Goal: Task Accomplishment & Management: Manage account settings

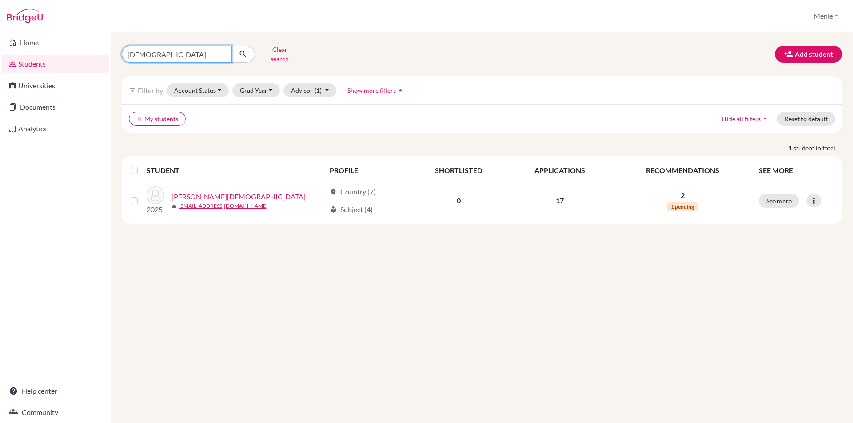
drag, startPoint x: 81, startPoint y: 52, endPoint x: 0, endPoint y: 58, distance: 81.1
click at [0, 58] on div "Home Students Universities Documents Analytics Help center Community Students o…" at bounding box center [426, 211] width 853 height 423
type input "Udi"
click button "submit" at bounding box center [243, 54] width 24 height 17
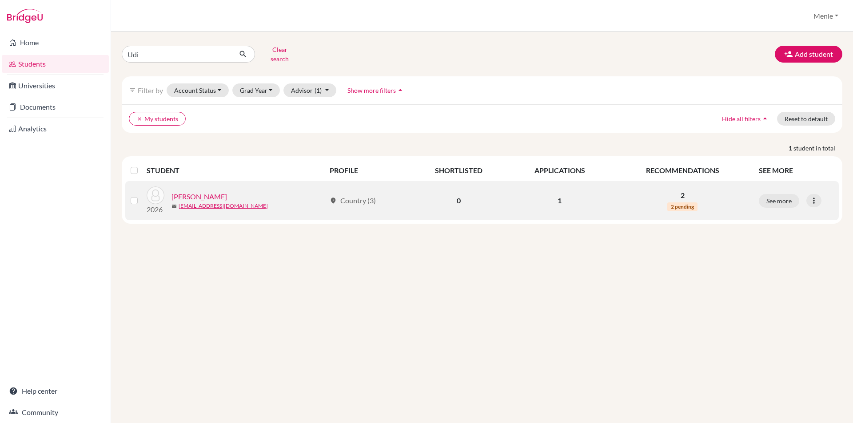
click at [208, 192] on link "Ailawadi, Udi" at bounding box center [200, 197] width 56 height 11
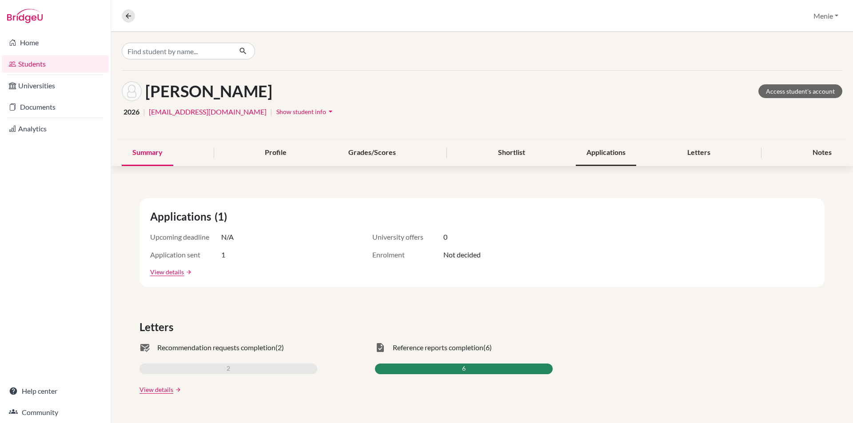
click at [597, 152] on div "Applications" at bounding box center [606, 153] width 60 height 26
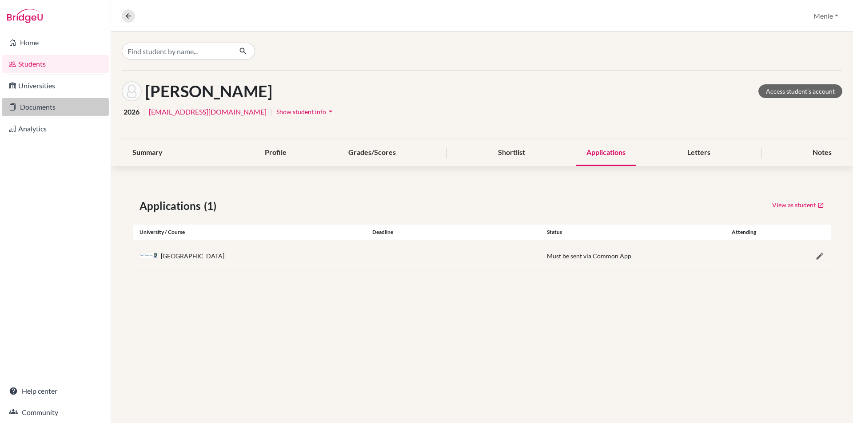
click at [41, 104] on link "Documents" at bounding box center [55, 107] width 107 height 18
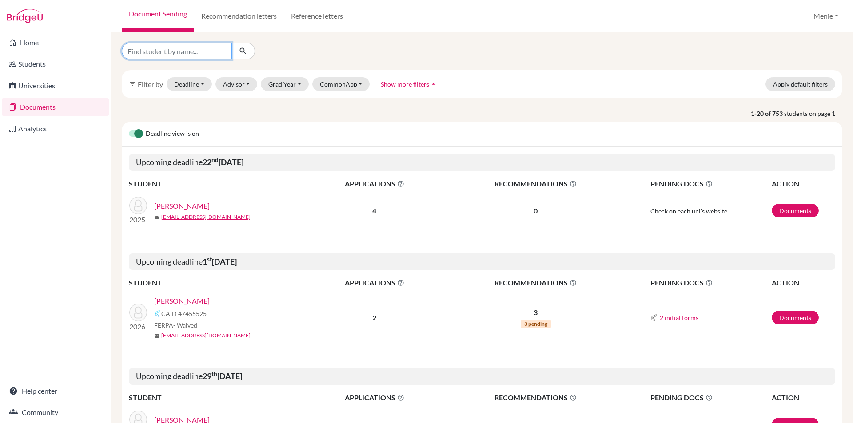
click at [193, 51] on input "Find student by name..." at bounding box center [177, 51] width 110 height 17
drag, startPoint x: 283, startPoint y: 75, endPoint x: 287, endPoint y: 83, distance: 8.8
click at [283, 79] on div "filter_list Filter by Deadline - Select a date range Or double click for a sing…" at bounding box center [482, 84] width 721 height 28
click at [287, 83] on button "Grad Year" at bounding box center [285, 84] width 48 height 14
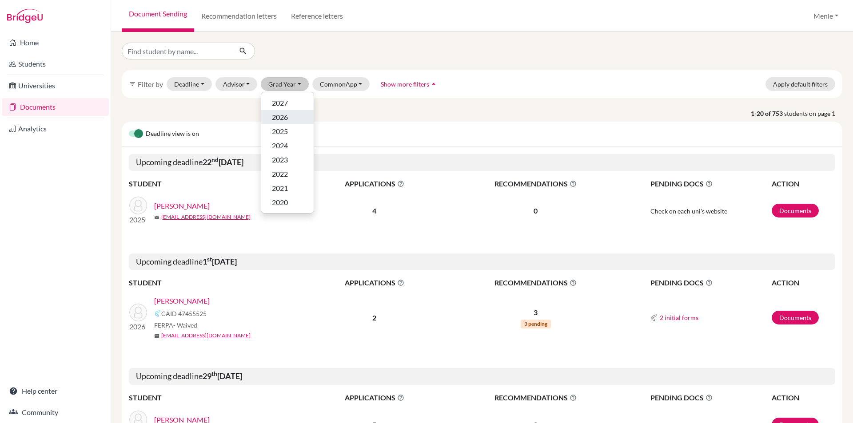
click at [283, 118] on span "2026" at bounding box center [280, 117] width 16 height 11
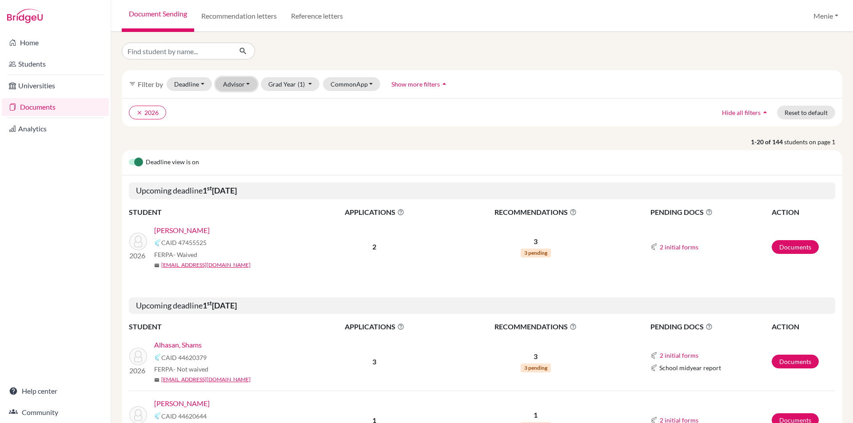
click at [243, 86] on button "Advisor" at bounding box center [237, 84] width 42 height 14
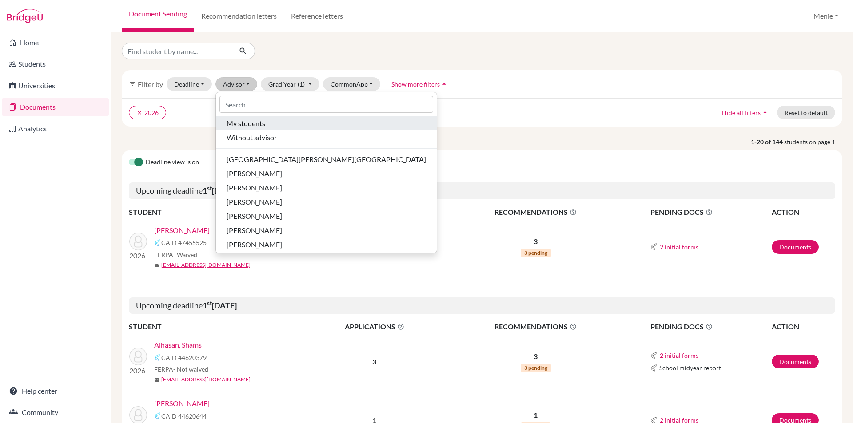
click at [251, 124] on span "My students" at bounding box center [246, 123] width 39 height 11
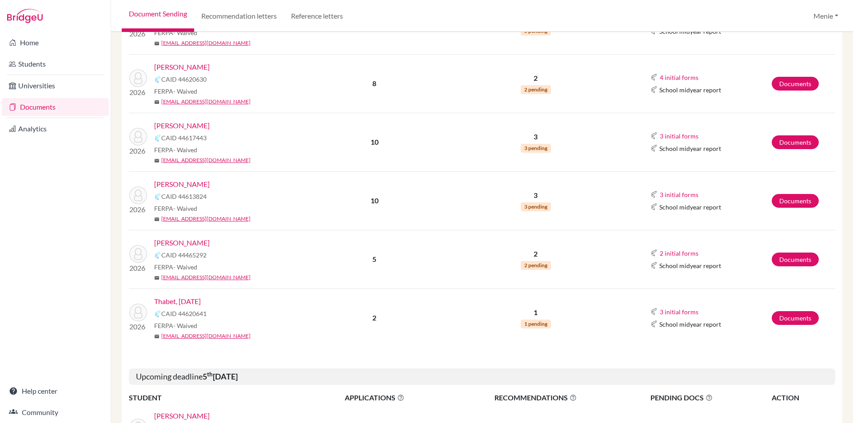
scroll to position [444, 0]
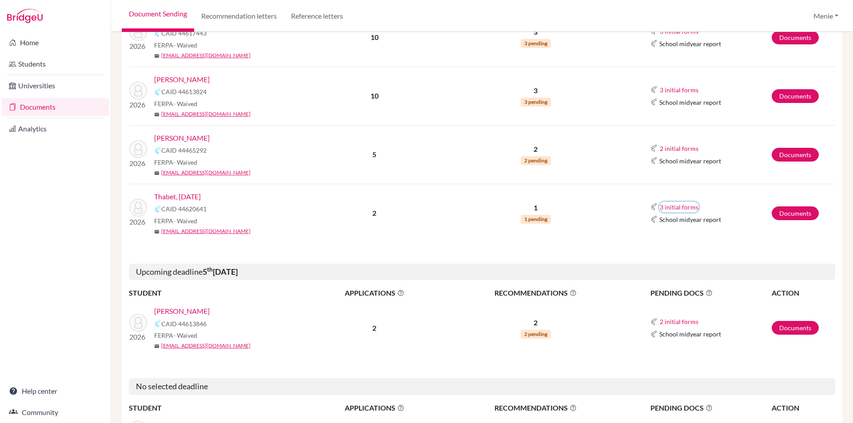
click at [677, 206] on button "3 initial forms" at bounding box center [679, 207] width 40 height 10
click at [781, 213] on link "Documents" at bounding box center [795, 214] width 47 height 14
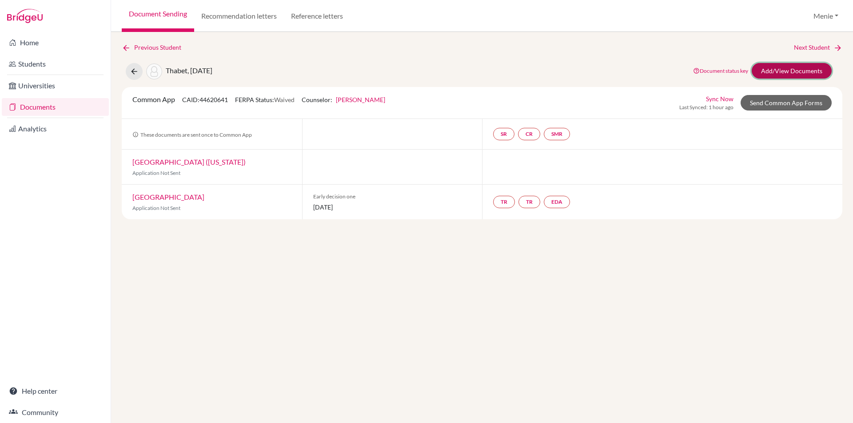
click at [782, 68] on link "Add/View Documents" at bounding box center [792, 71] width 80 height 16
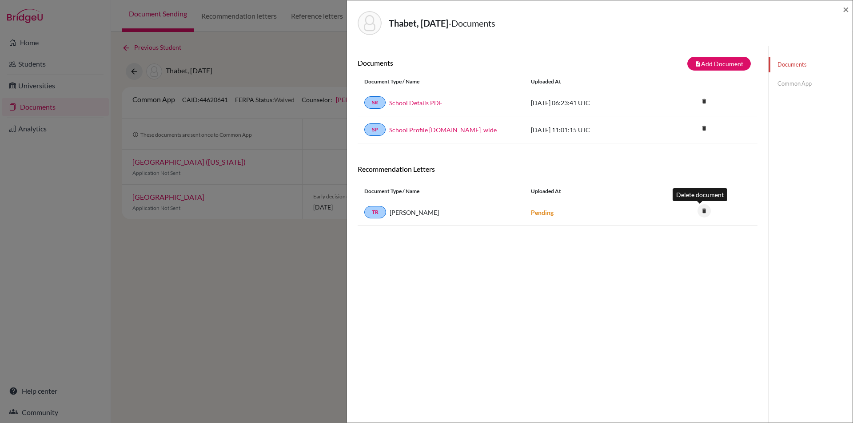
drag, startPoint x: 698, startPoint y: 210, endPoint x: 693, endPoint y: 210, distance: 5.4
click at [698, 210] on icon "delete" at bounding box center [704, 210] width 13 height 13
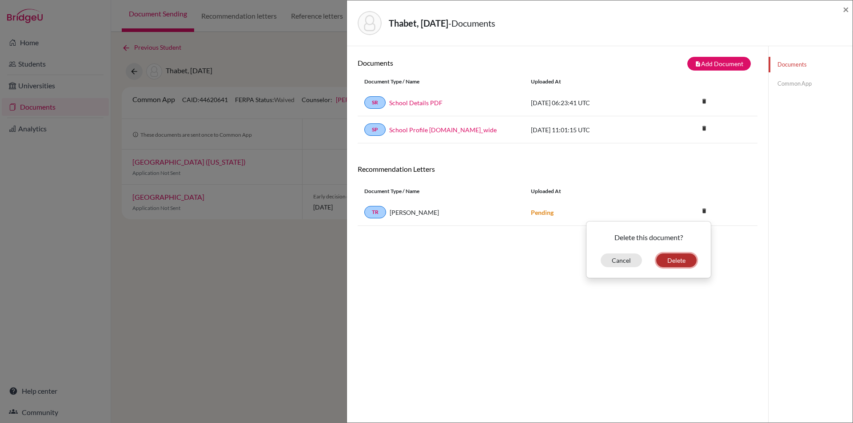
click at [675, 260] on button "Delete" at bounding box center [676, 261] width 40 height 14
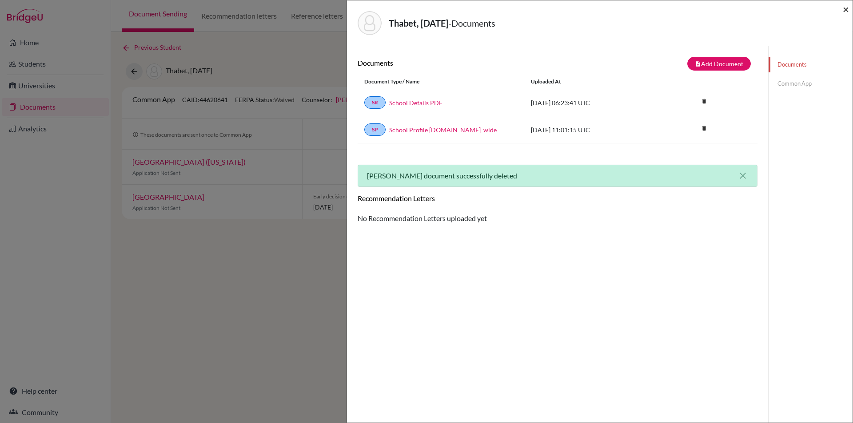
drag, startPoint x: 847, startPoint y: 8, endPoint x: 840, endPoint y: 9, distance: 7.2
click at [847, 8] on span "×" at bounding box center [846, 9] width 6 height 13
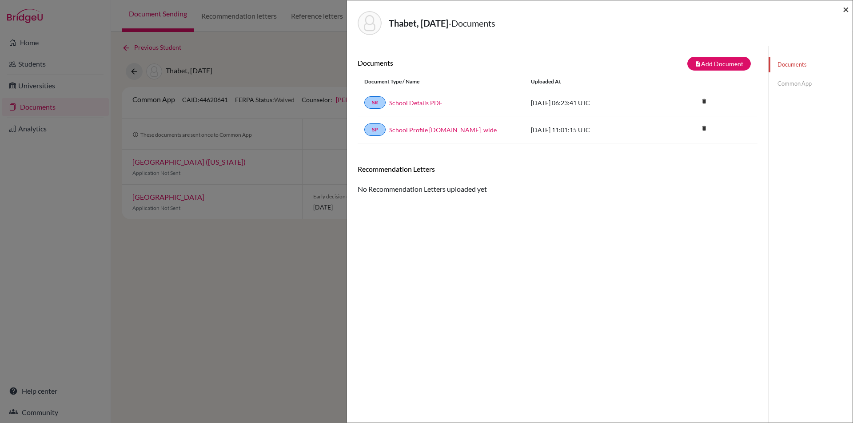
click at [845, 8] on span "×" at bounding box center [846, 9] width 6 height 13
click at [842, 8] on div "Thabet, Karma - Documents ×" at bounding box center [600, 23] width 499 height 38
click at [845, 7] on span "×" at bounding box center [846, 9] width 6 height 13
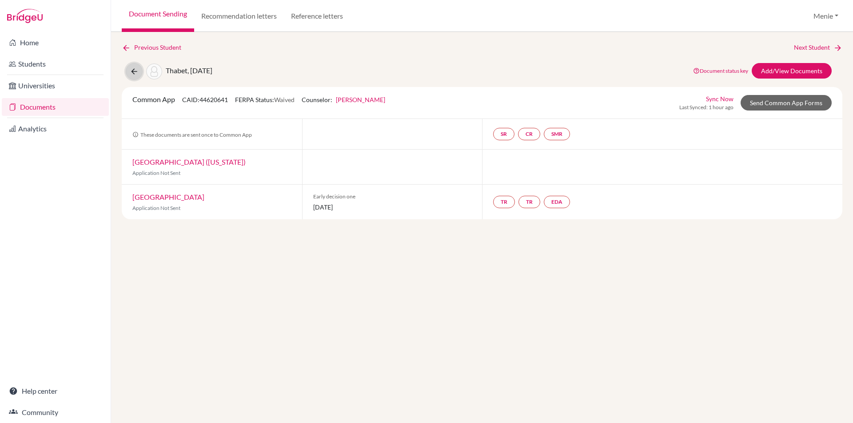
click at [133, 68] on icon at bounding box center [134, 71] width 9 height 9
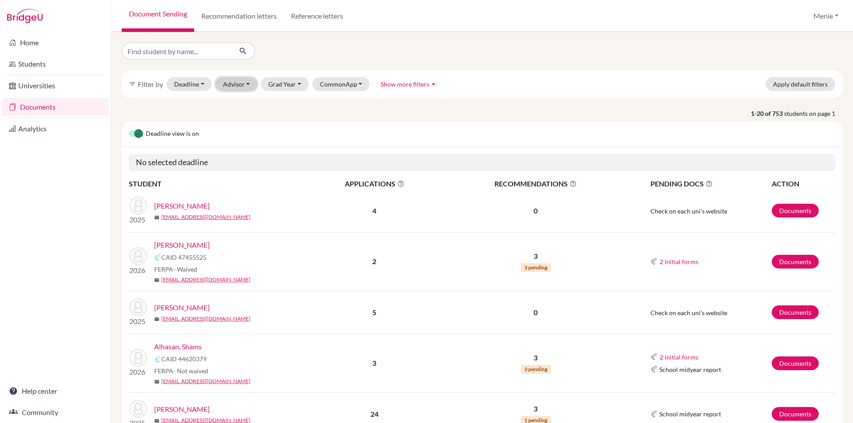
click at [239, 84] on button "Advisor" at bounding box center [237, 84] width 42 height 14
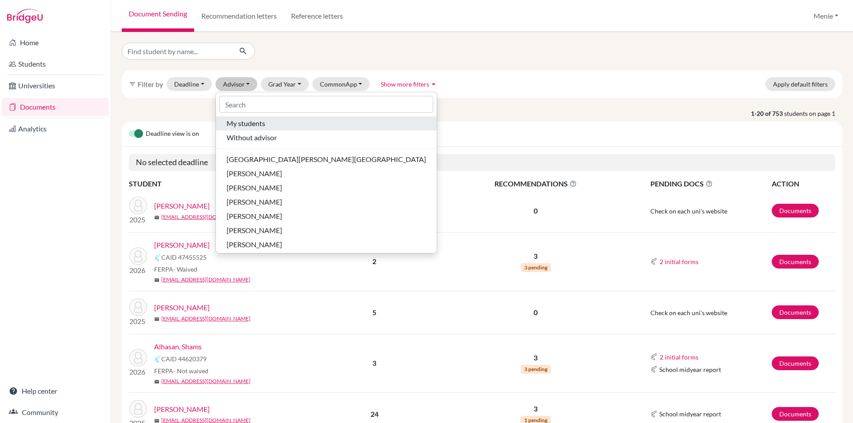
drag, startPoint x: 250, startPoint y: 122, endPoint x: 277, endPoint y: 102, distance: 33.6
click at [250, 122] on span "My students" at bounding box center [246, 123] width 39 height 11
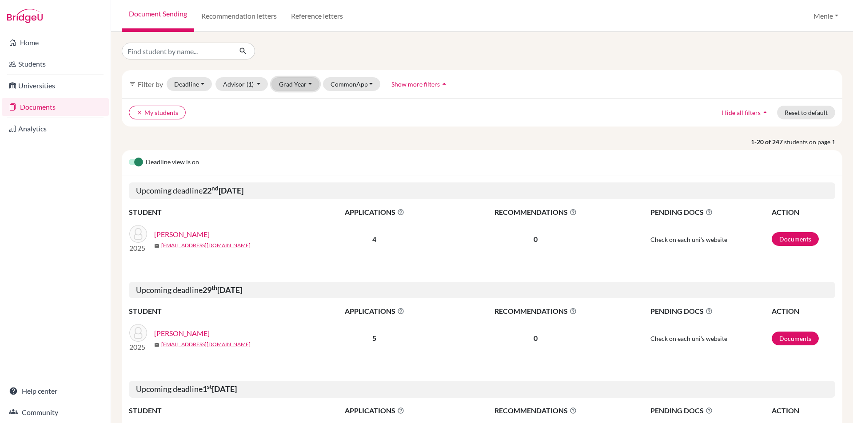
click at [293, 86] on button "Grad Year" at bounding box center [295, 84] width 48 height 14
click at [302, 113] on div "2026" at bounding box center [298, 117] width 31 height 11
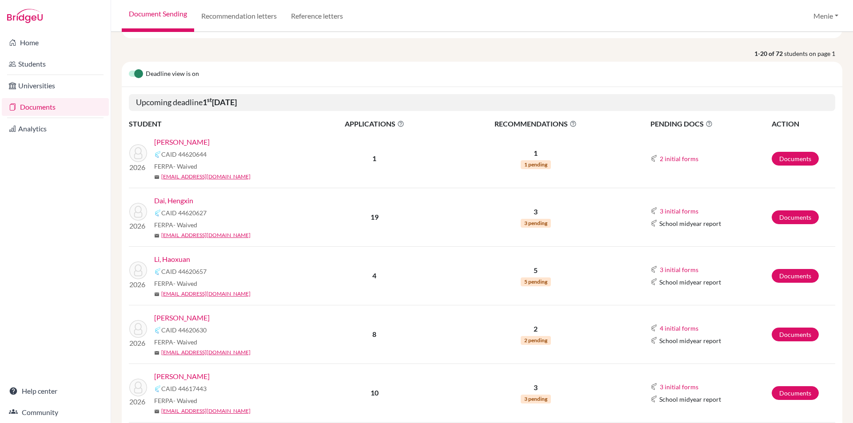
scroll to position [89, 0]
click at [172, 197] on link "Dai, Hengxin" at bounding box center [173, 200] width 39 height 11
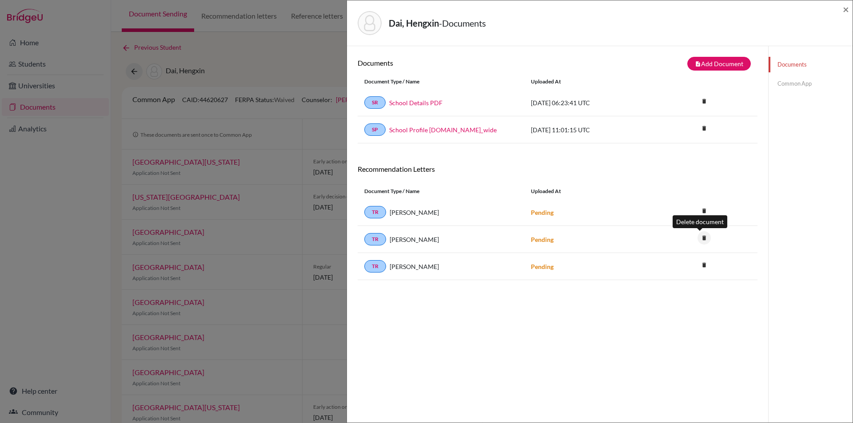
click at [700, 236] on icon "delete" at bounding box center [704, 237] width 13 height 13
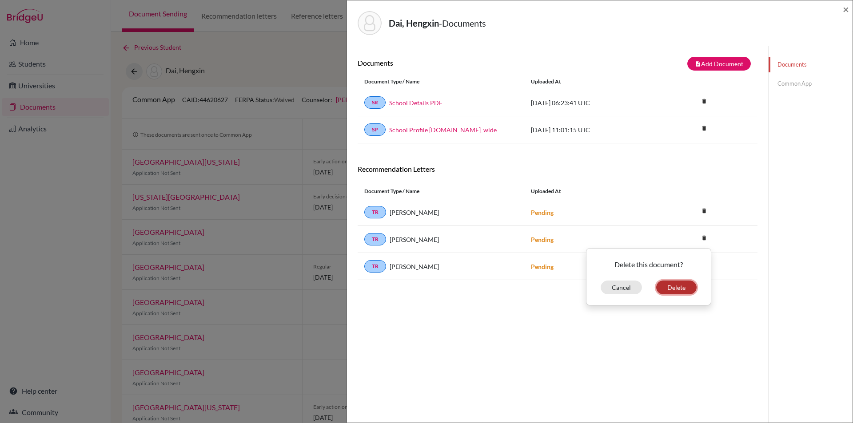
click at [674, 288] on button "Delete" at bounding box center [676, 288] width 40 height 14
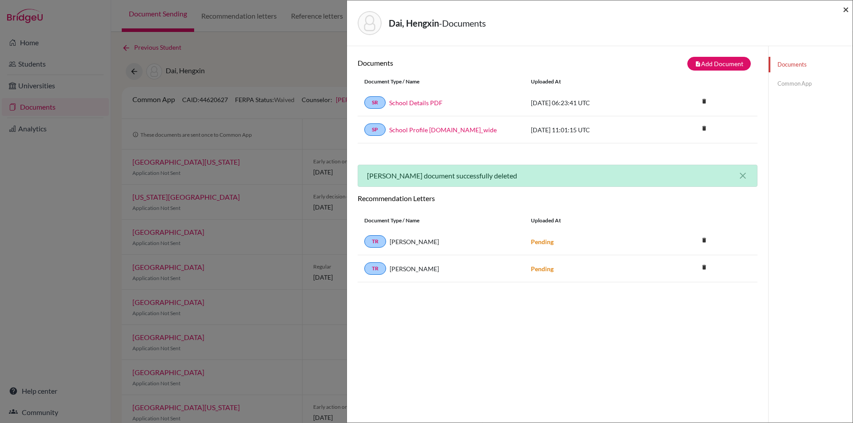
click at [846, 7] on span "×" at bounding box center [846, 9] width 6 height 13
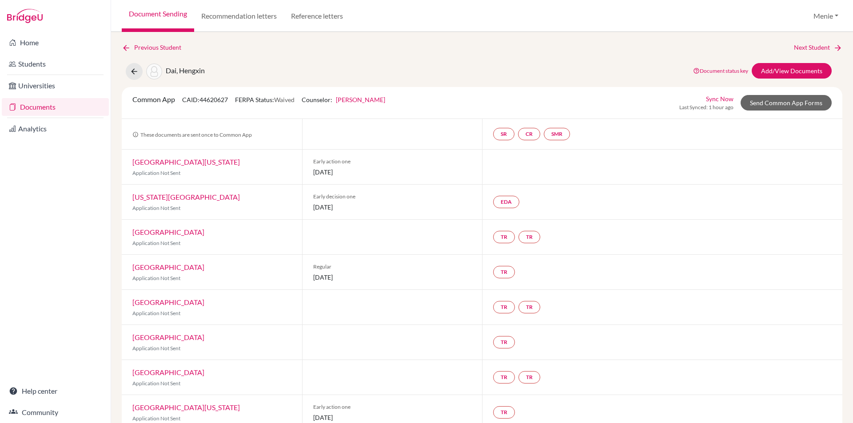
click at [215, 164] on link "University of Southern California" at bounding box center [186, 162] width 108 height 8
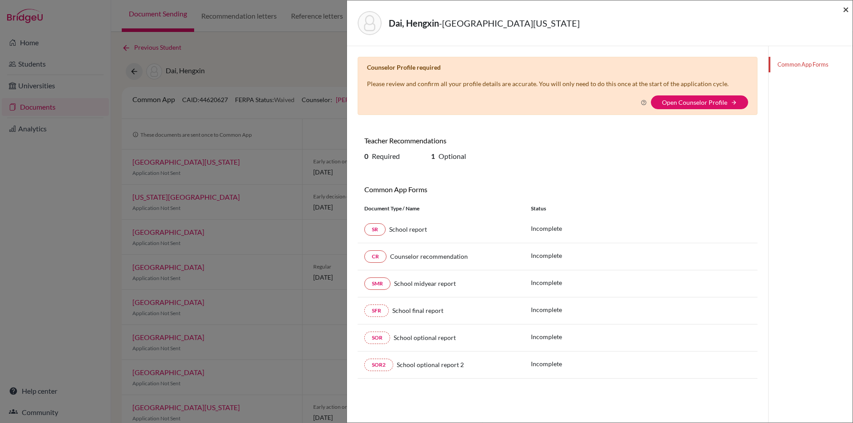
click at [844, 8] on span "×" at bounding box center [846, 9] width 6 height 13
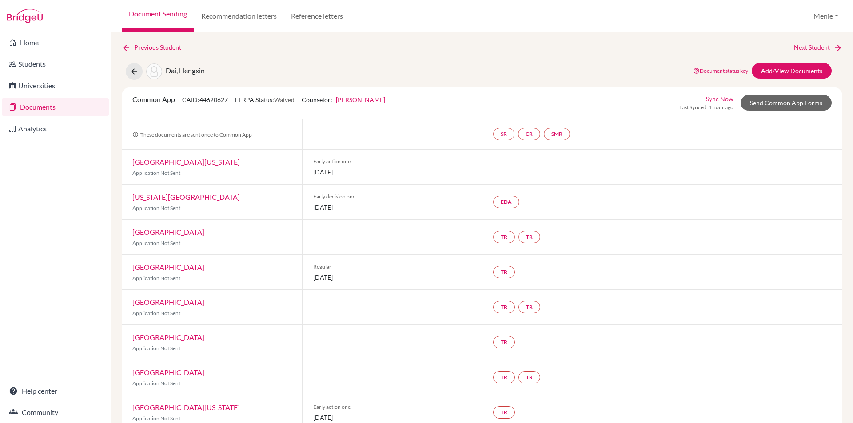
click at [182, 198] on link "New York University" at bounding box center [186, 197] width 108 height 8
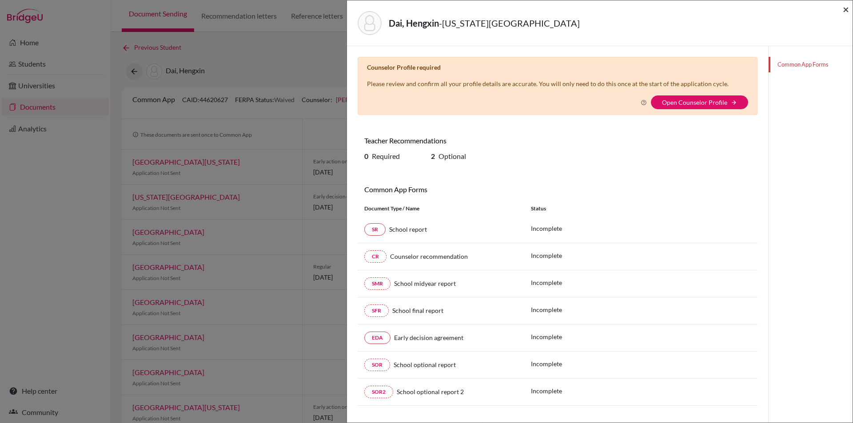
click at [847, 8] on span "×" at bounding box center [846, 9] width 6 height 13
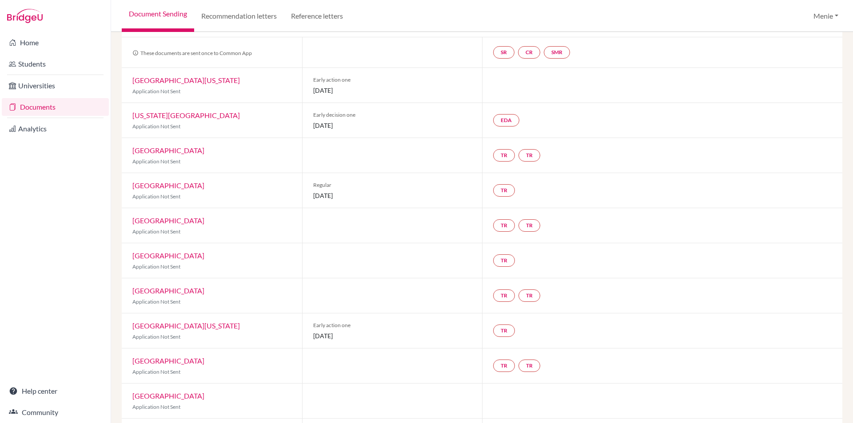
scroll to position [89, 0]
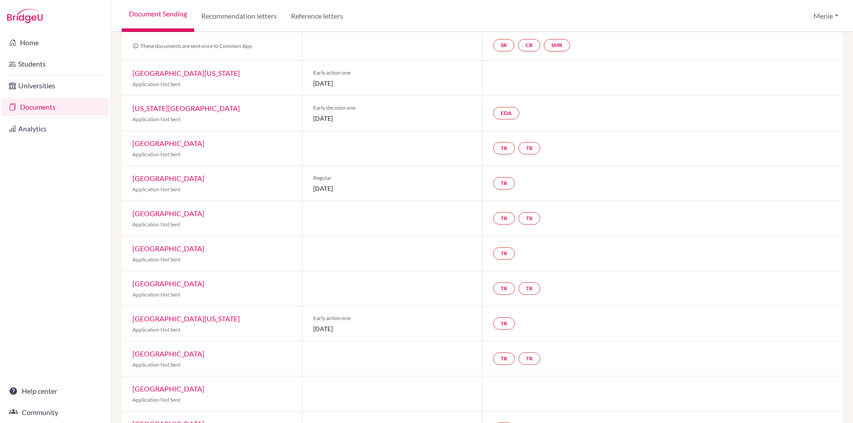
click at [185, 319] on link "University of Michigan" at bounding box center [186, 319] width 108 height 8
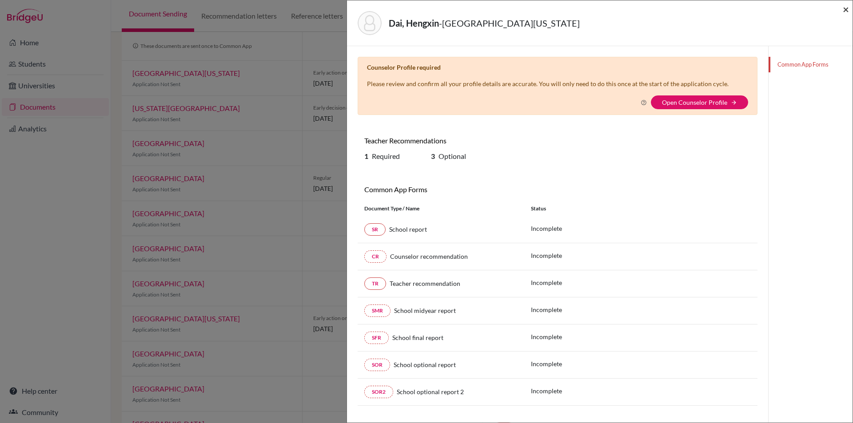
click at [846, 7] on span "×" at bounding box center [846, 9] width 6 height 13
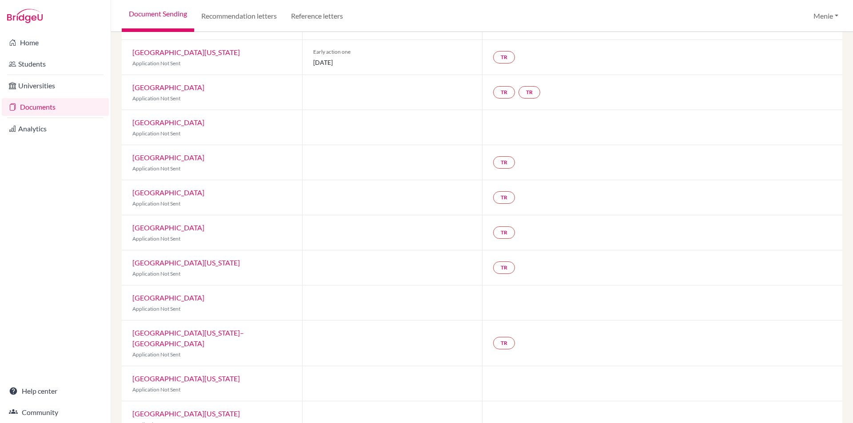
scroll to position [403, 0]
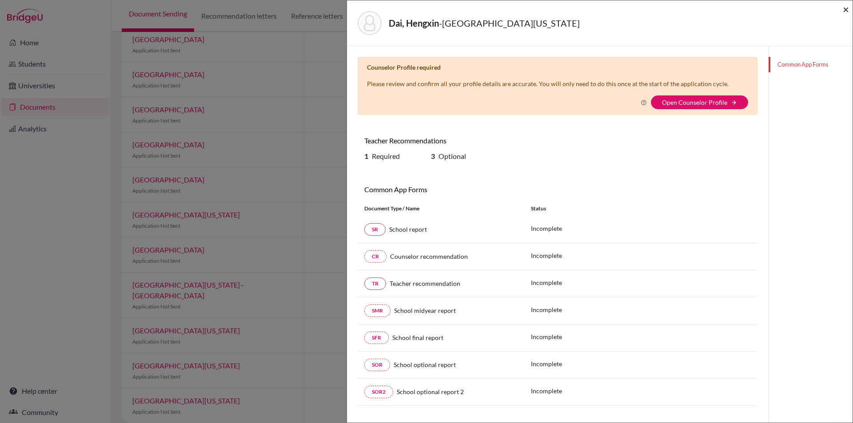
click at [847, 8] on span "×" at bounding box center [846, 9] width 6 height 13
click at [846, 7] on span "×" at bounding box center [846, 9] width 6 height 13
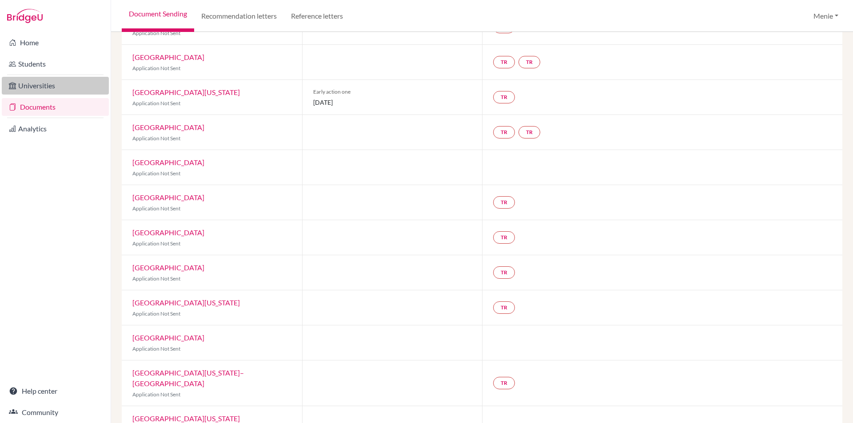
scroll to position [315, 0]
click at [46, 105] on link "Documents" at bounding box center [55, 107] width 107 height 18
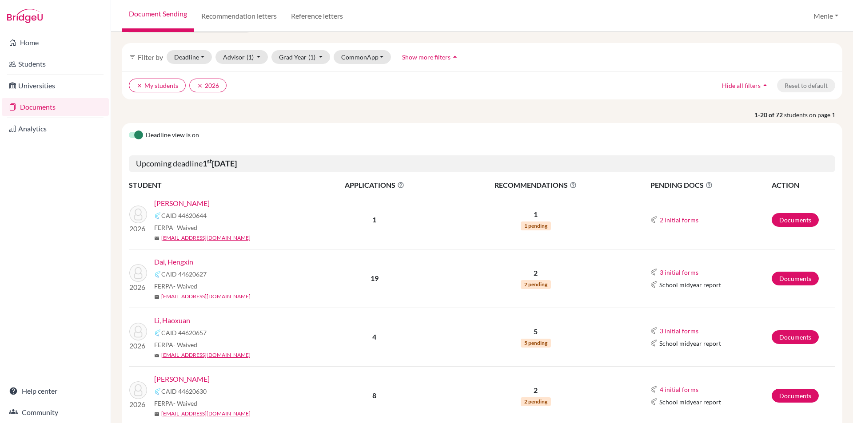
scroll to position [89, 0]
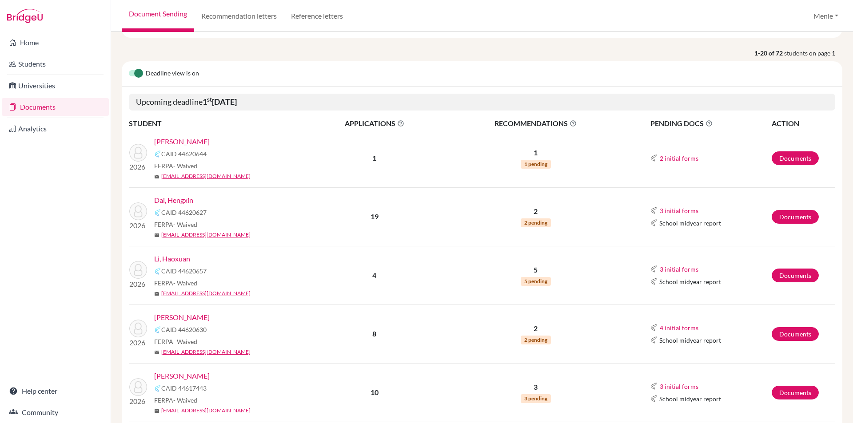
click at [176, 257] on link "Li, Haoxuan" at bounding box center [172, 259] width 36 height 11
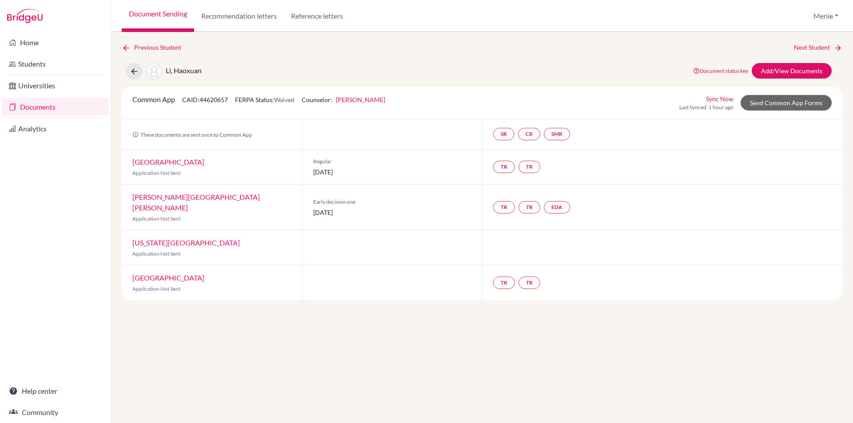
click at [183, 199] on link "[PERSON_NAME][GEOGRAPHIC_DATA][PERSON_NAME]" at bounding box center [196, 202] width 128 height 19
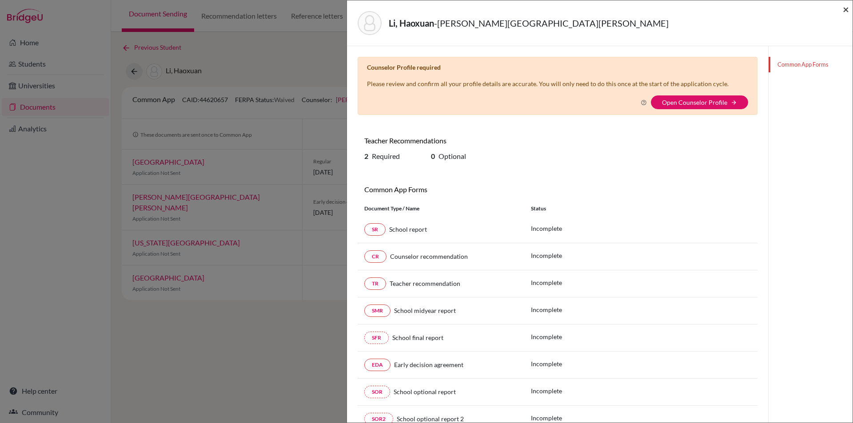
click at [843, 7] on span "×" at bounding box center [846, 9] width 6 height 13
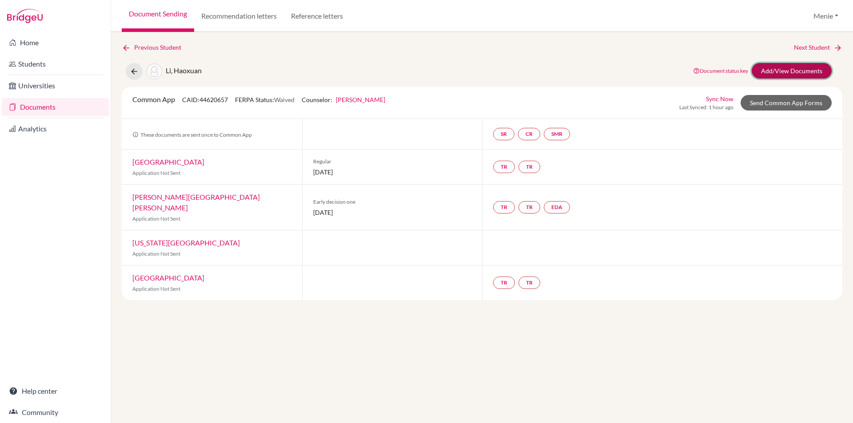
click at [791, 69] on link "Add/View Documents" at bounding box center [792, 71] width 80 height 16
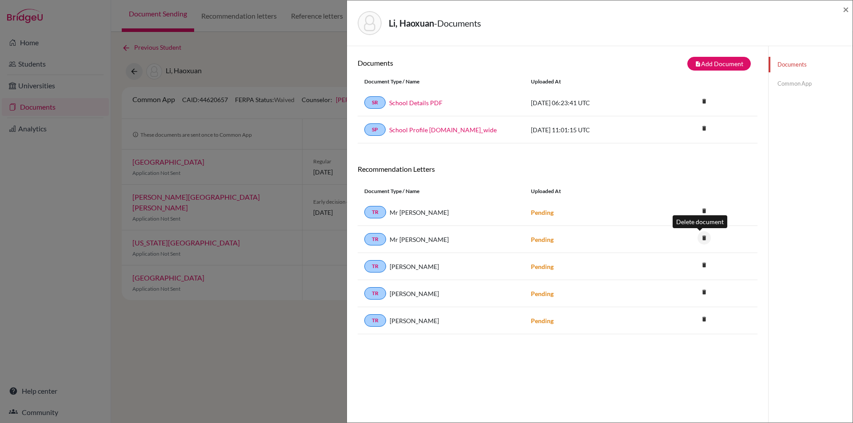
click at [700, 238] on icon "delete" at bounding box center [704, 237] width 13 height 13
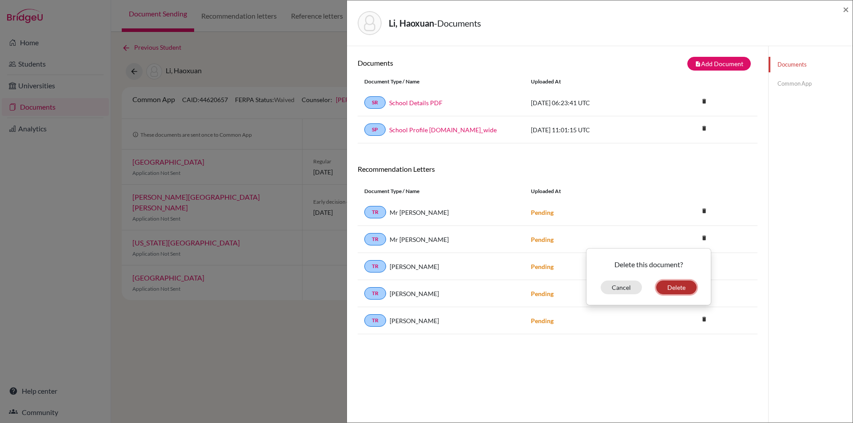
click at [675, 290] on button "Delete" at bounding box center [676, 288] width 40 height 14
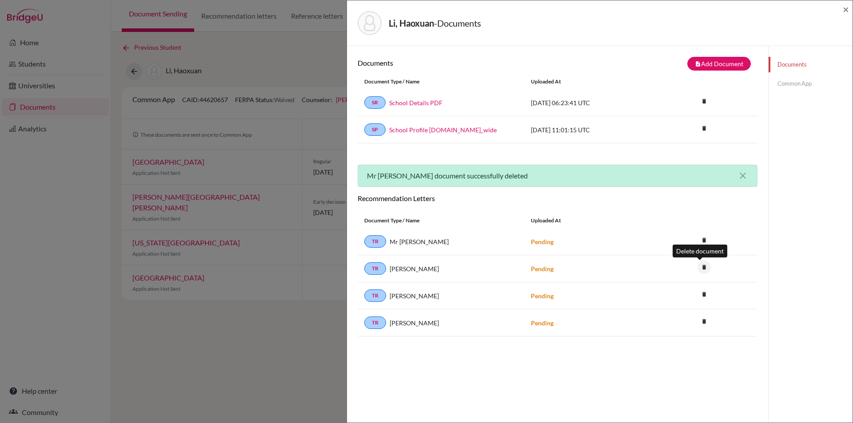
click at [701, 267] on icon "delete" at bounding box center [704, 267] width 13 height 13
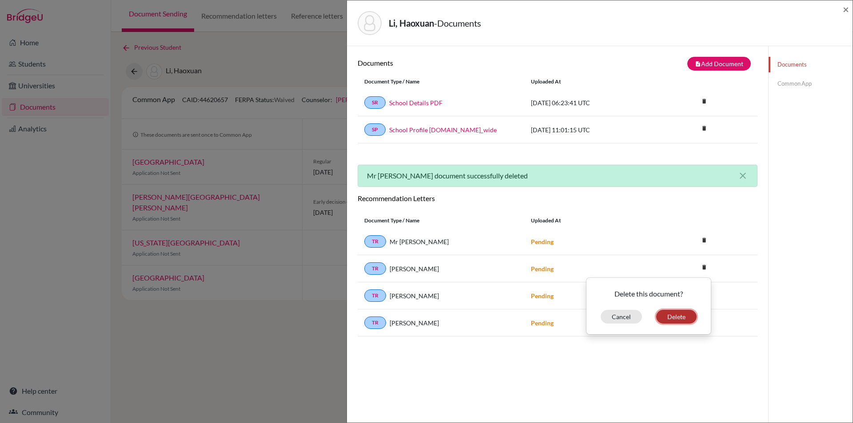
click at [678, 315] on button "Delete" at bounding box center [676, 317] width 40 height 14
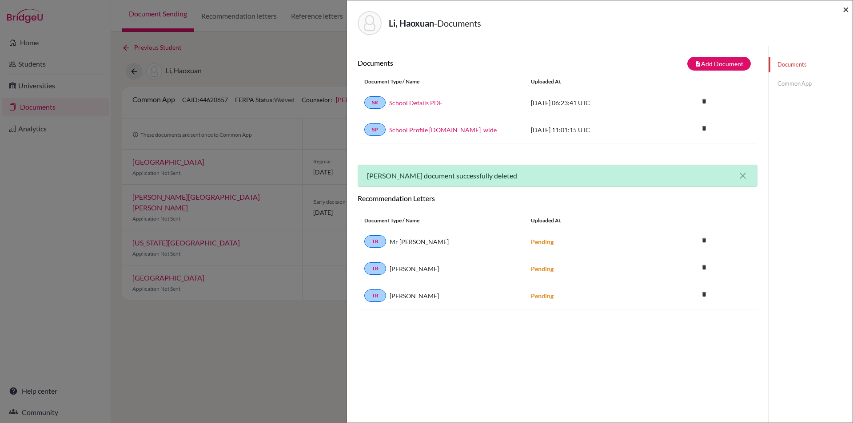
click at [845, 9] on span "×" at bounding box center [846, 9] width 6 height 13
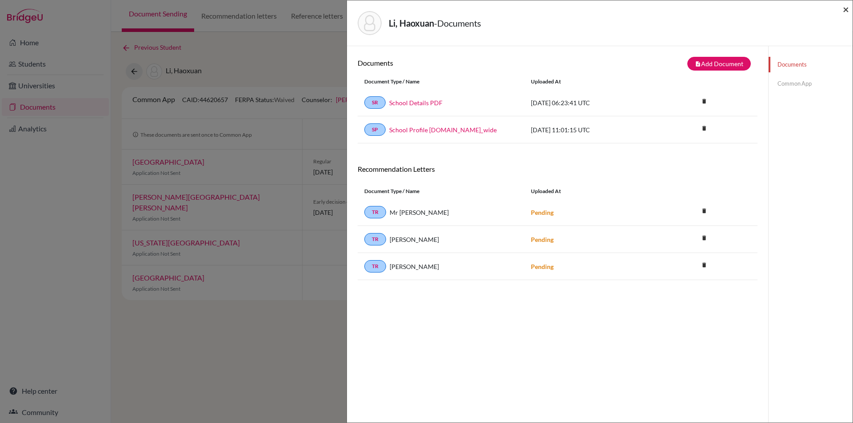
click at [845, 12] on span "×" at bounding box center [846, 9] width 6 height 13
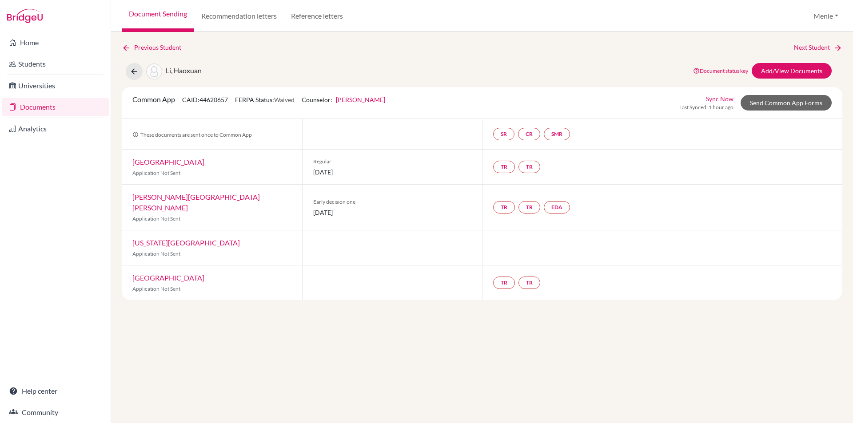
click at [40, 110] on link "Documents" at bounding box center [55, 107] width 107 height 18
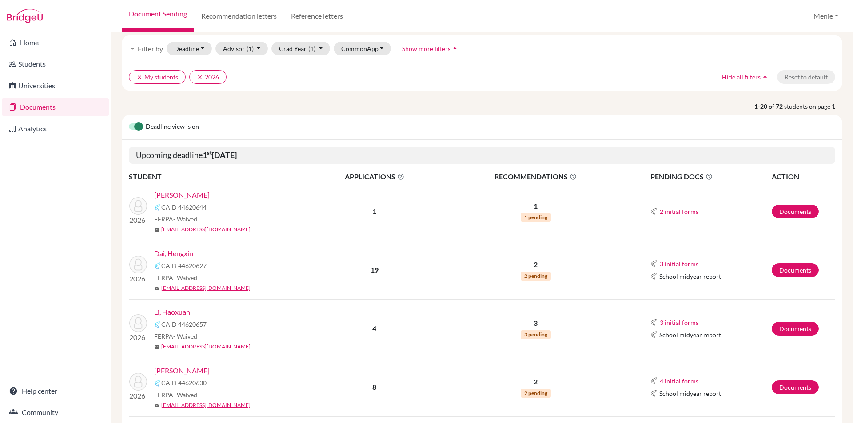
scroll to position [89, 0]
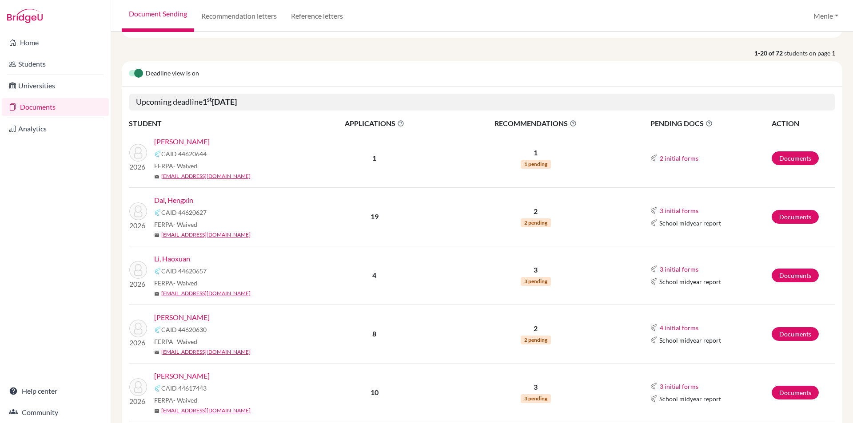
click at [176, 139] on link "[PERSON_NAME]" at bounding box center [182, 141] width 56 height 11
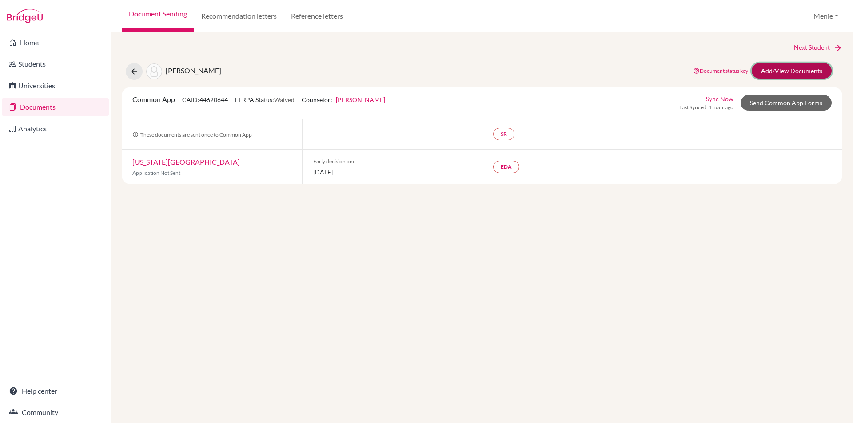
click at [789, 68] on link "Add/View Documents" at bounding box center [792, 71] width 80 height 16
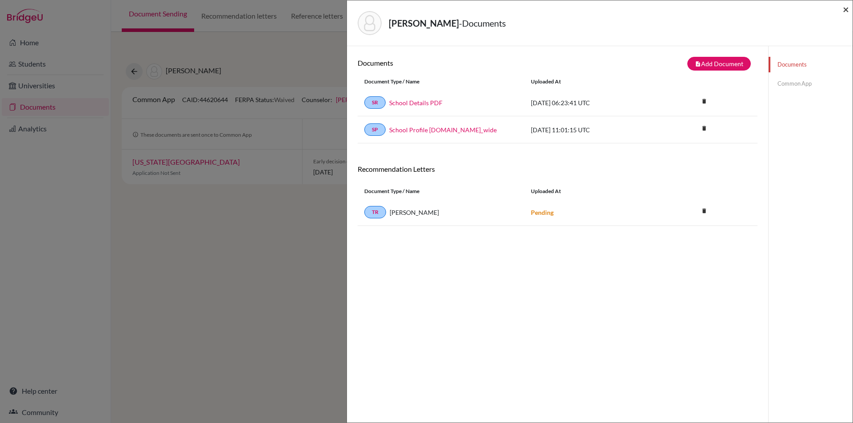
click at [847, 10] on span "×" at bounding box center [846, 9] width 6 height 13
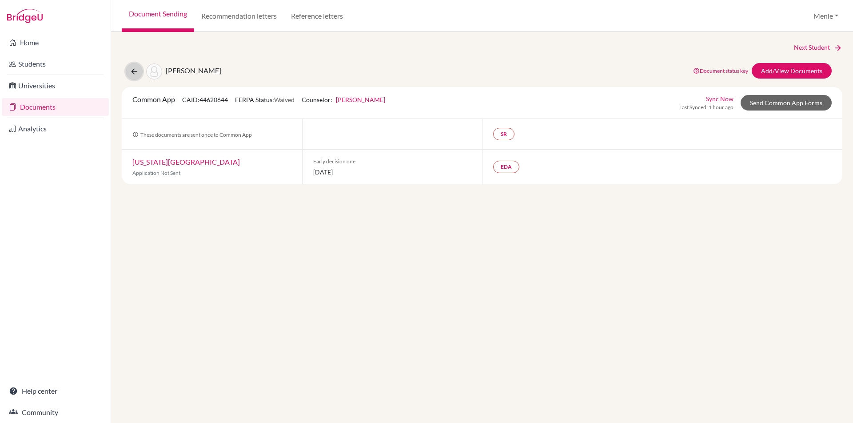
click at [135, 66] on button at bounding box center [134, 71] width 17 height 17
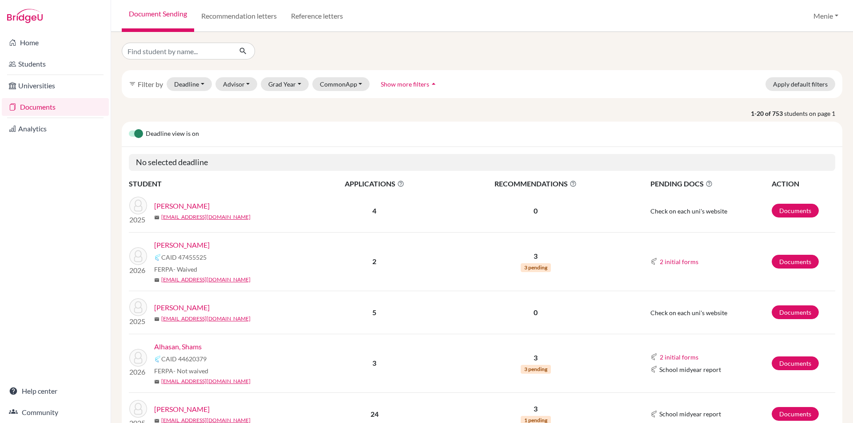
click at [53, 108] on link "Documents" at bounding box center [55, 107] width 107 height 18
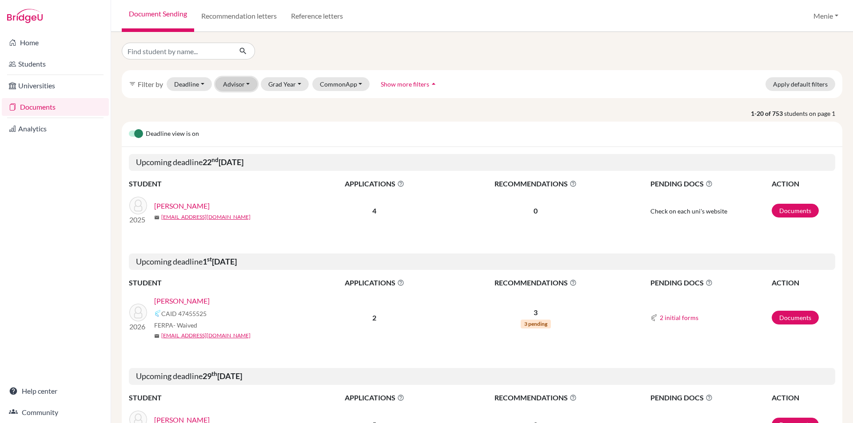
click at [245, 84] on button "Advisor" at bounding box center [237, 84] width 42 height 14
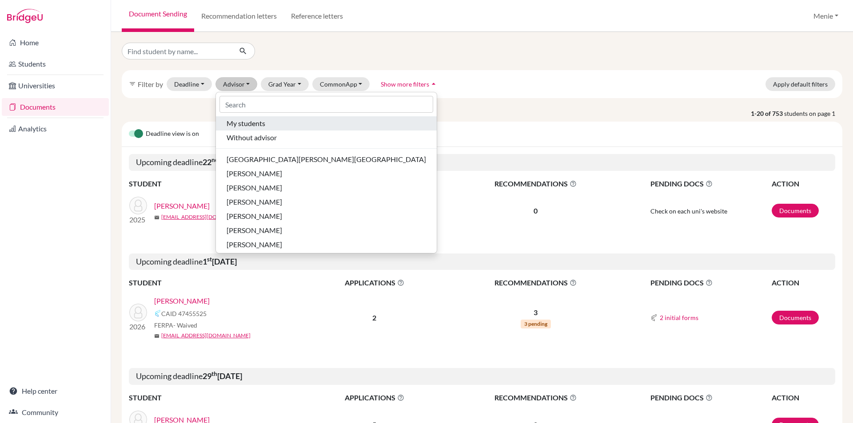
click at [244, 123] on span "My students" at bounding box center [246, 123] width 39 height 11
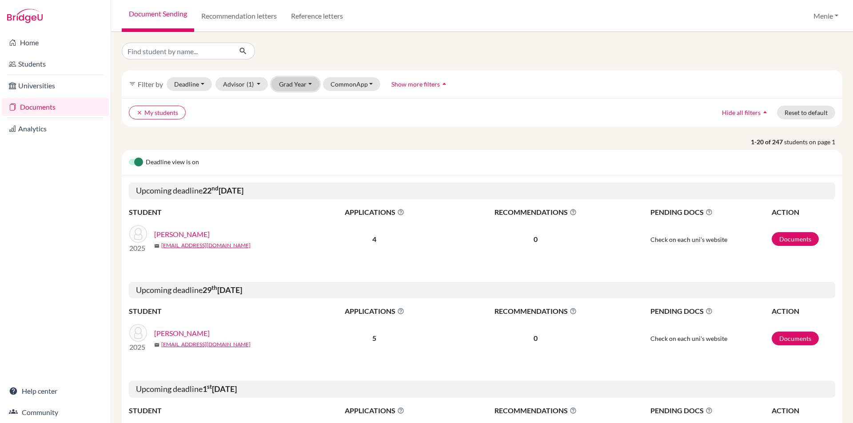
click at [288, 85] on button "Grad Year" at bounding box center [295, 84] width 48 height 14
click at [299, 115] on div "2026" at bounding box center [298, 117] width 31 height 11
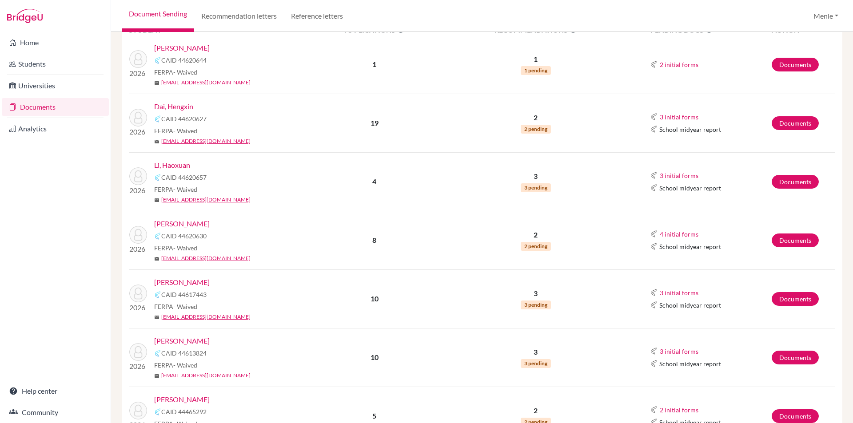
scroll to position [222, 0]
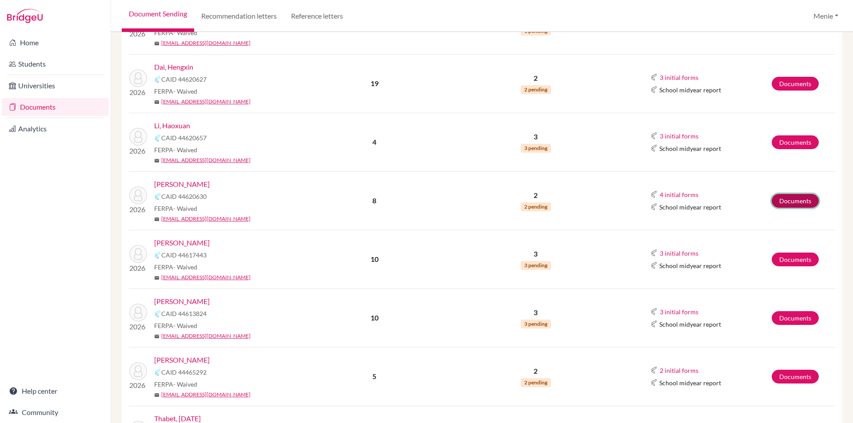
click at [790, 202] on link "Documents" at bounding box center [795, 201] width 47 height 14
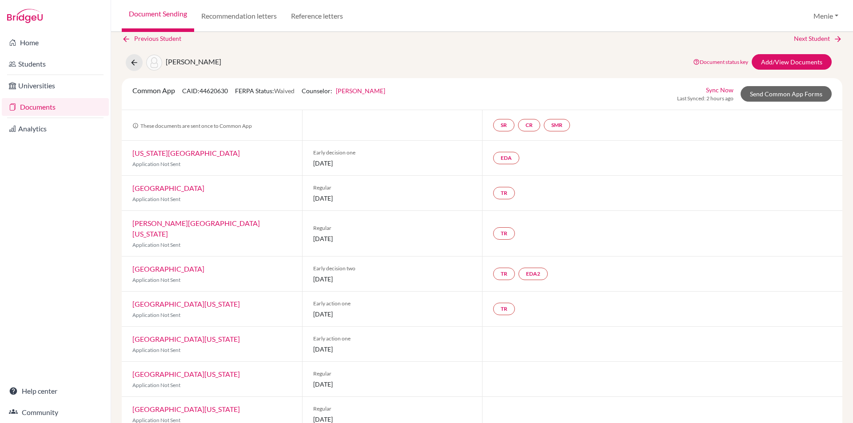
scroll to position [17, 0]
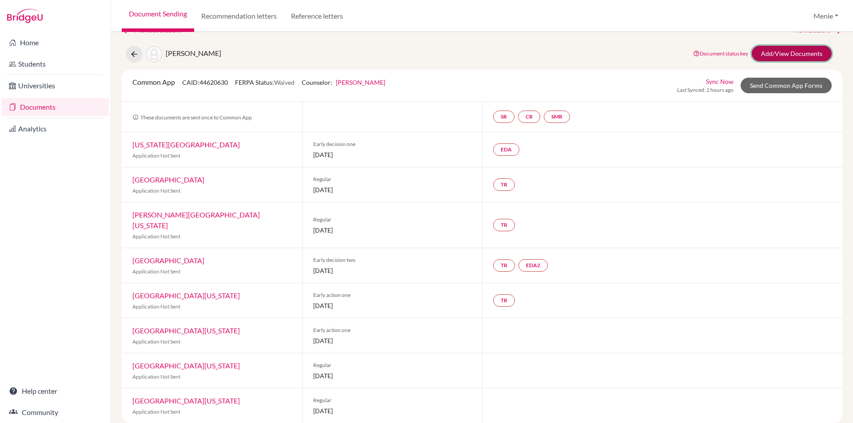
click at [764, 52] on link "Add/View Documents" at bounding box center [792, 54] width 80 height 16
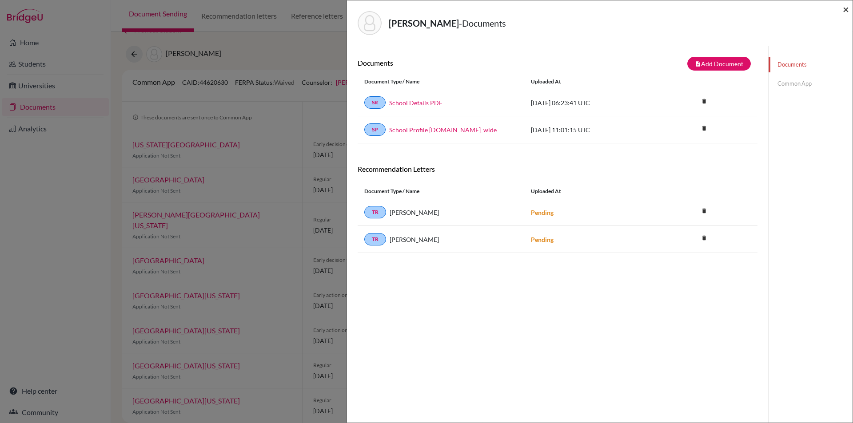
click at [844, 8] on span "×" at bounding box center [846, 9] width 6 height 13
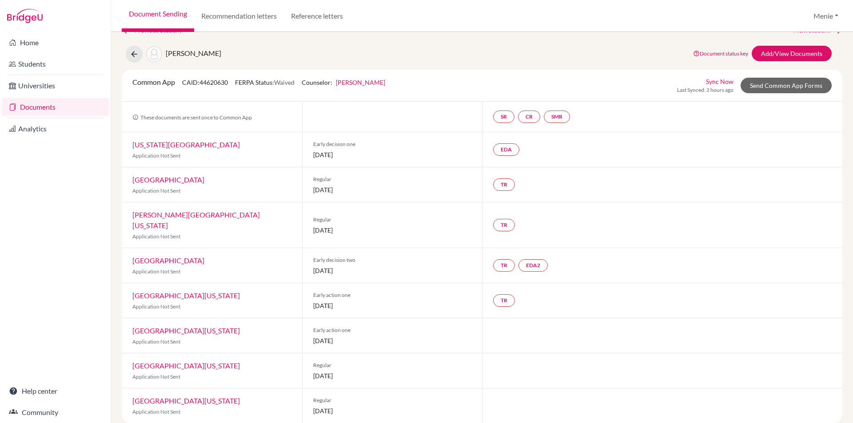
click at [45, 105] on link "Documents" at bounding box center [55, 107] width 107 height 18
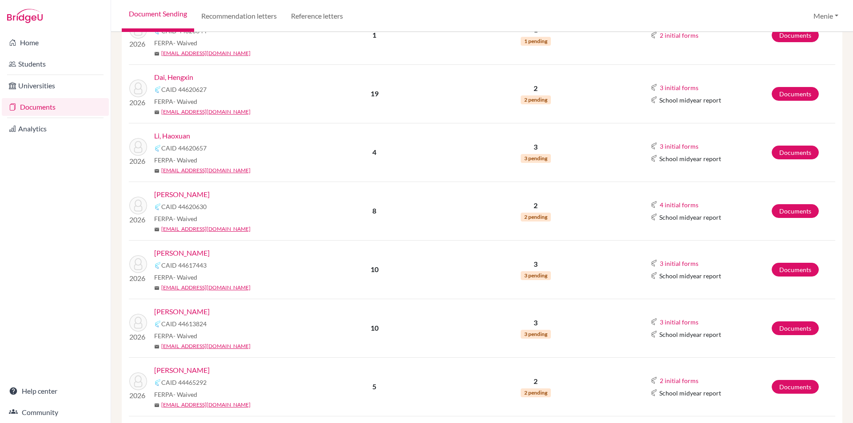
scroll to position [222, 0]
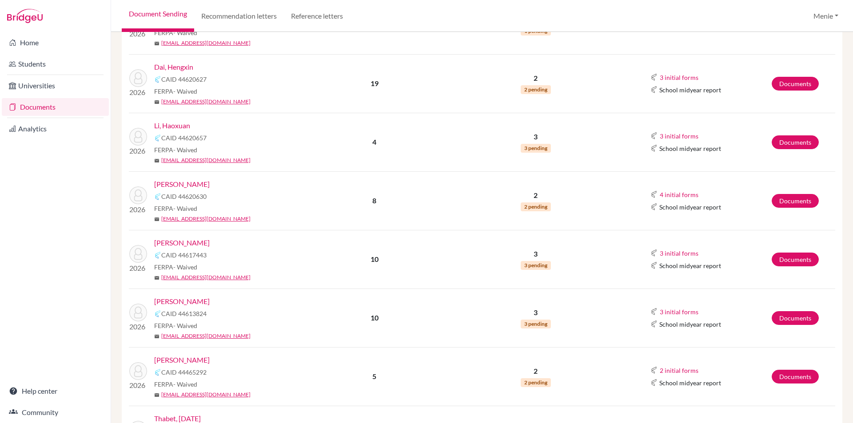
click at [189, 244] on link "[PERSON_NAME]" at bounding box center [182, 243] width 56 height 11
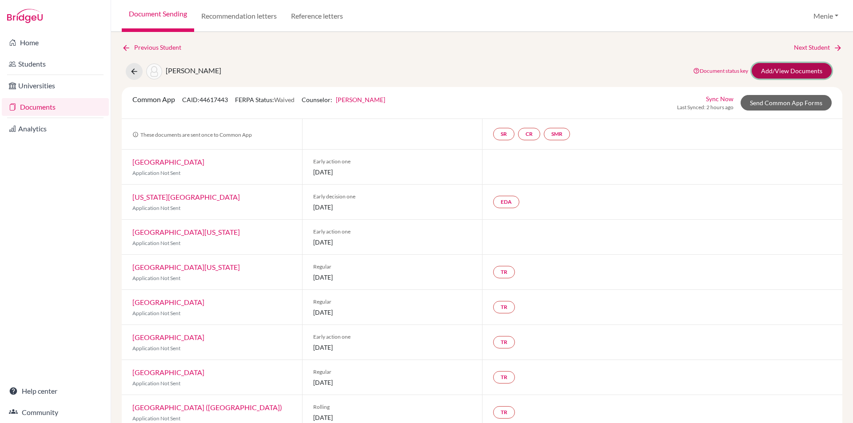
click at [769, 68] on link "Add/View Documents" at bounding box center [792, 71] width 80 height 16
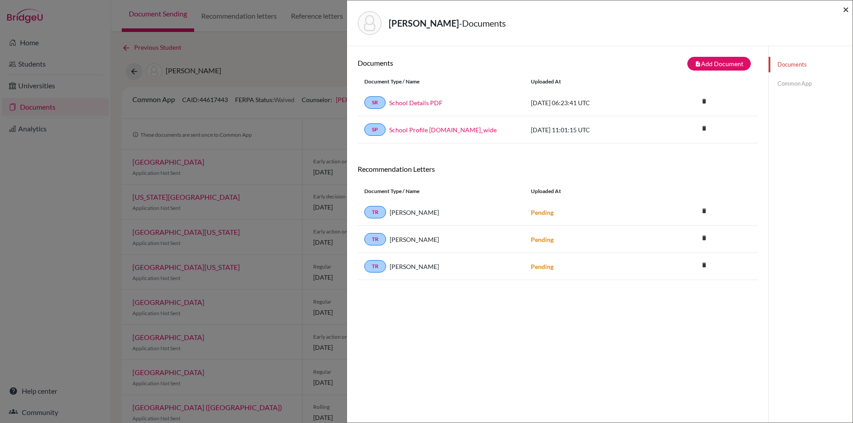
click at [846, 10] on span "×" at bounding box center [846, 9] width 6 height 13
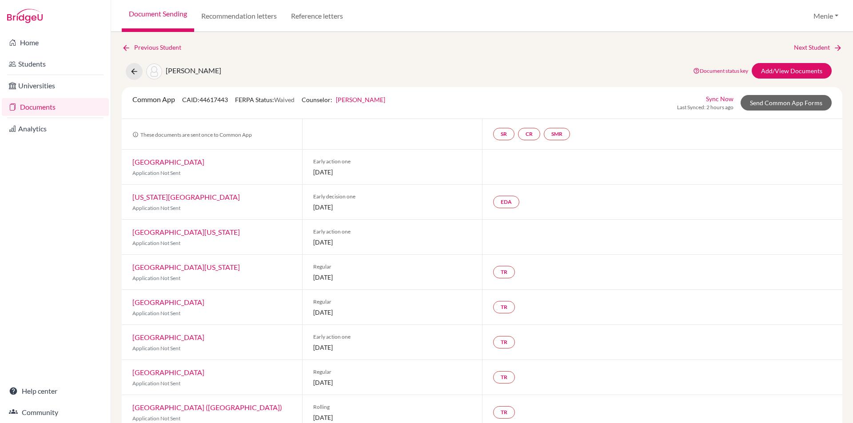
click at [166, 163] on link "University of Miami" at bounding box center [168, 162] width 72 height 8
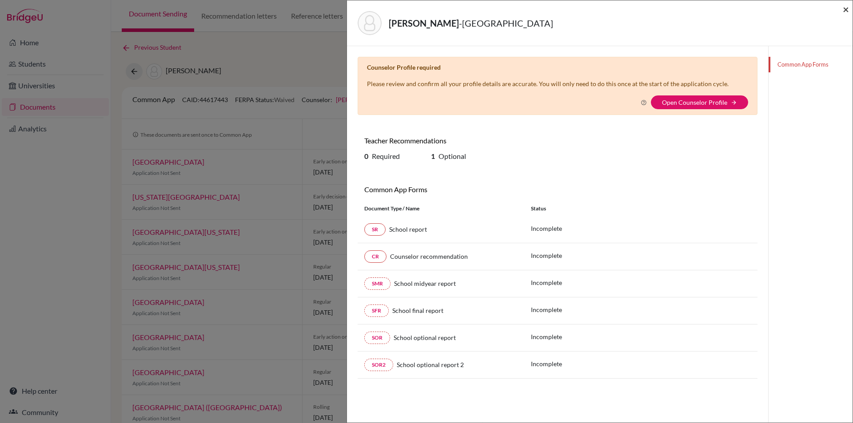
drag, startPoint x: 848, startPoint y: 8, endPoint x: 717, endPoint y: 32, distance: 132.7
click at [845, 8] on span "×" at bounding box center [846, 9] width 6 height 13
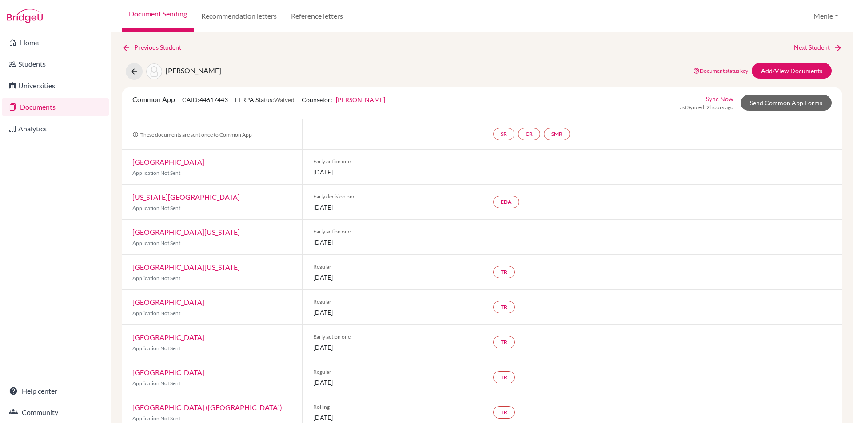
click at [175, 195] on link "New York University" at bounding box center [186, 197] width 108 height 8
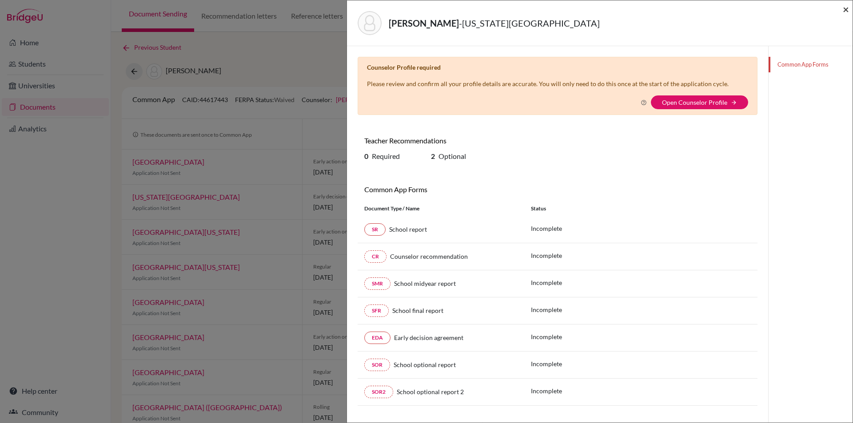
click at [845, 10] on span "×" at bounding box center [846, 9] width 6 height 13
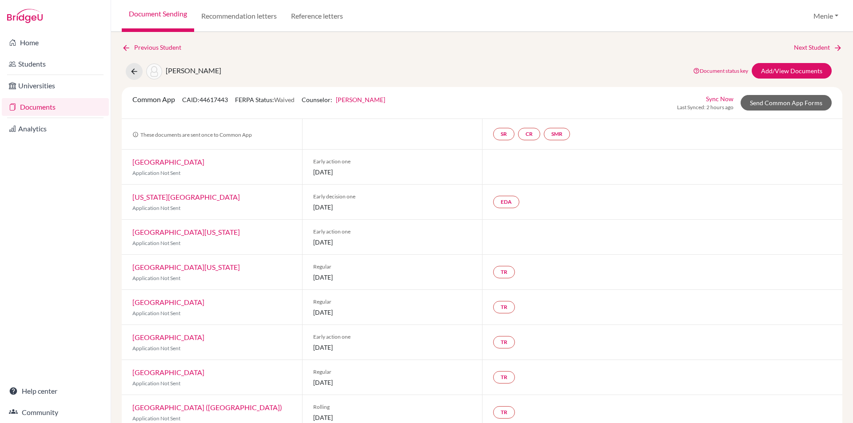
click at [204, 231] on link "[GEOGRAPHIC_DATA][US_STATE]" at bounding box center [186, 232] width 108 height 8
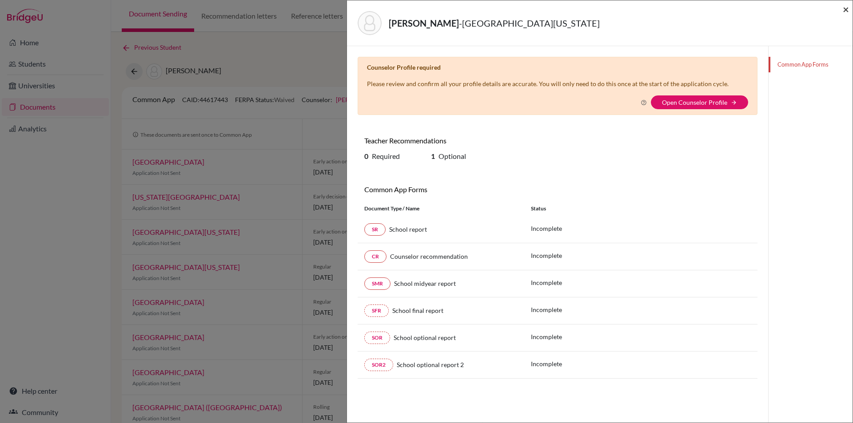
click at [846, 10] on span "×" at bounding box center [846, 9] width 6 height 13
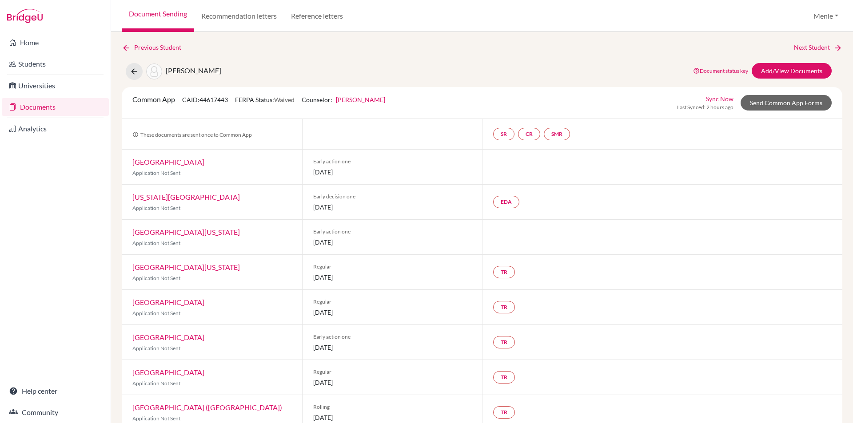
click at [182, 267] on link "University of Michigan" at bounding box center [186, 267] width 108 height 8
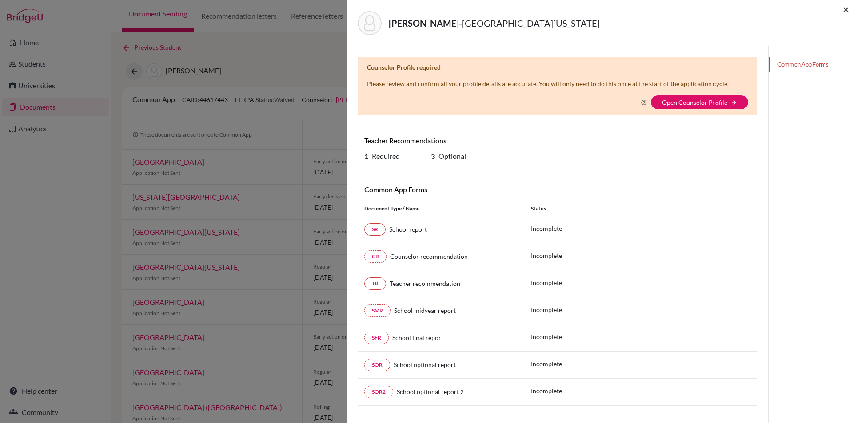
click at [845, 9] on span "×" at bounding box center [846, 9] width 6 height 13
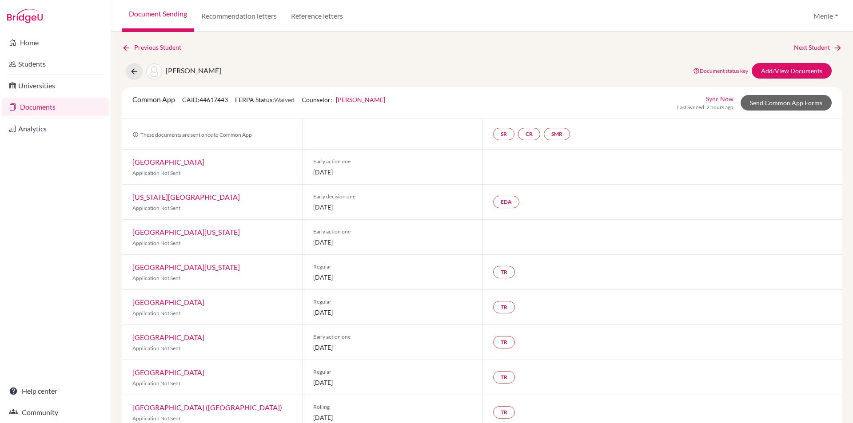
click at [164, 301] on link "Boston University" at bounding box center [168, 302] width 72 height 8
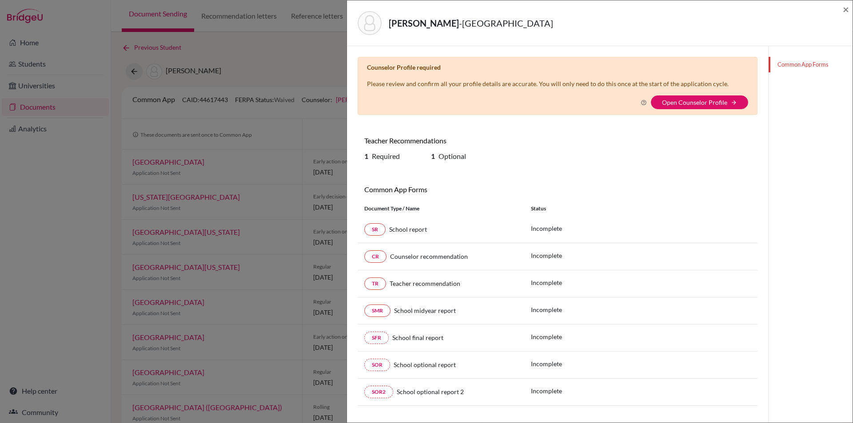
click at [850, 8] on div "Nassief, Hamza - Boston University ×" at bounding box center [600, 23] width 506 height 46
click at [847, 11] on span "×" at bounding box center [846, 9] width 6 height 13
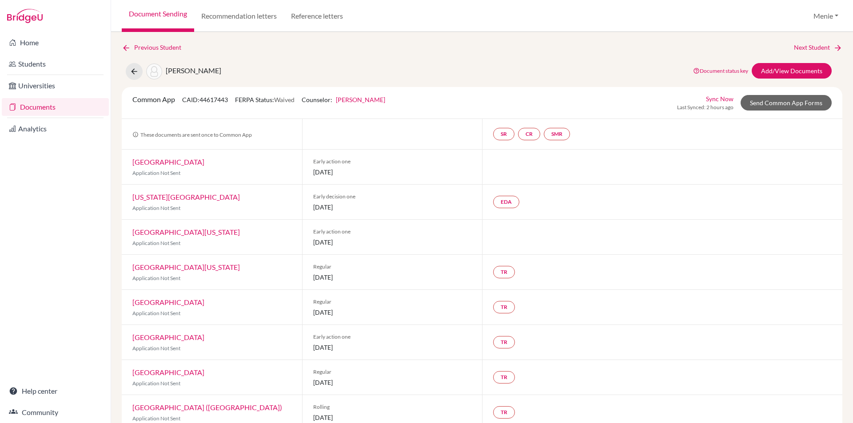
click at [51, 105] on link "Documents" at bounding box center [55, 107] width 107 height 18
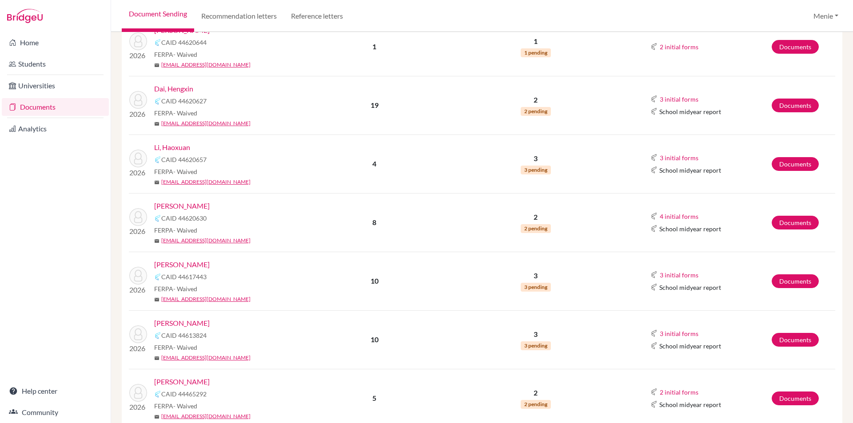
scroll to position [267, 0]
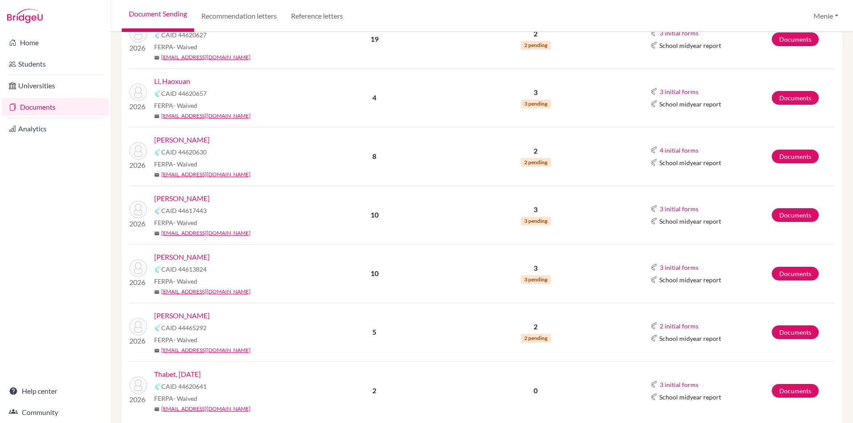
click at [189, 255] on link "[PERSON_NAME]" at bounding box center [182, 257] width 56 height 11
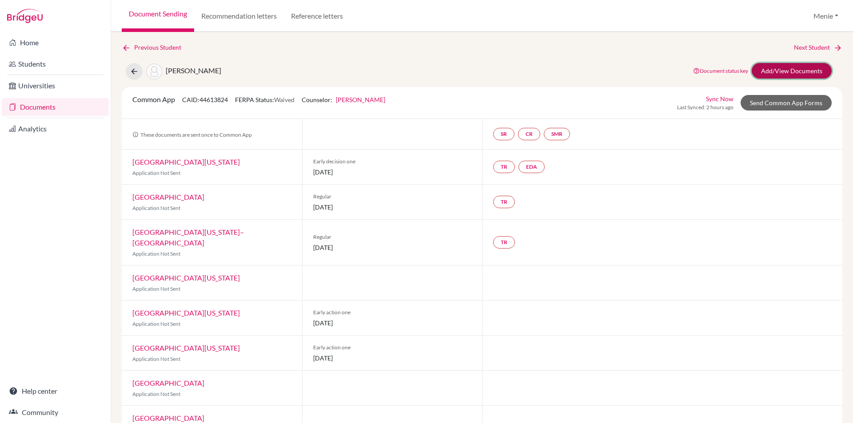
click at [792, 72] on link "Add/View Documents" at bounding box center [792, 71] width 80 height 16
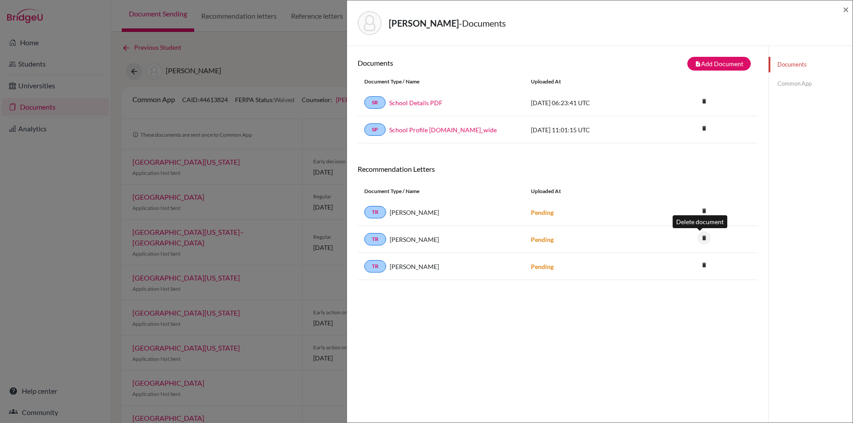
click at [698, 238] on icon "delete" at bounding box center [704, 237] width 13 height 13
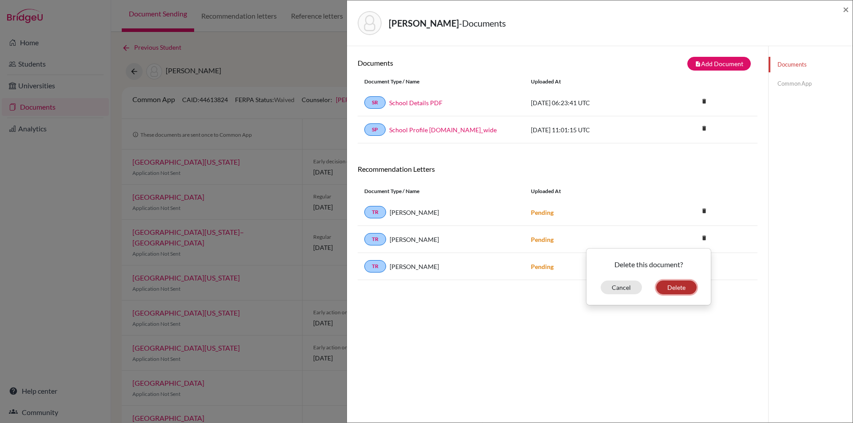
click at [670, 291] on button "Delete" at bounding box center [676, 288] width 40 height 14
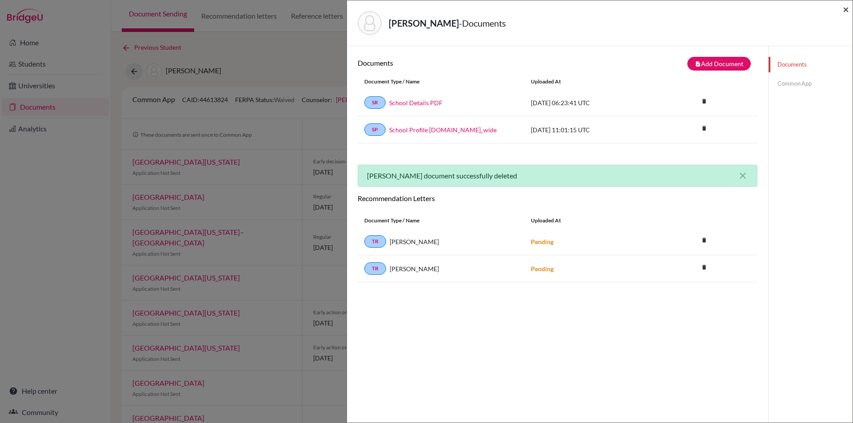
drag, startPoint x: 848, startPoint y: 9, endPoint x: 842, endPoint y: 12, distance: 6.2
click at [847, 9] on span "×" at bounding box center [846, 9] width 6 height 13
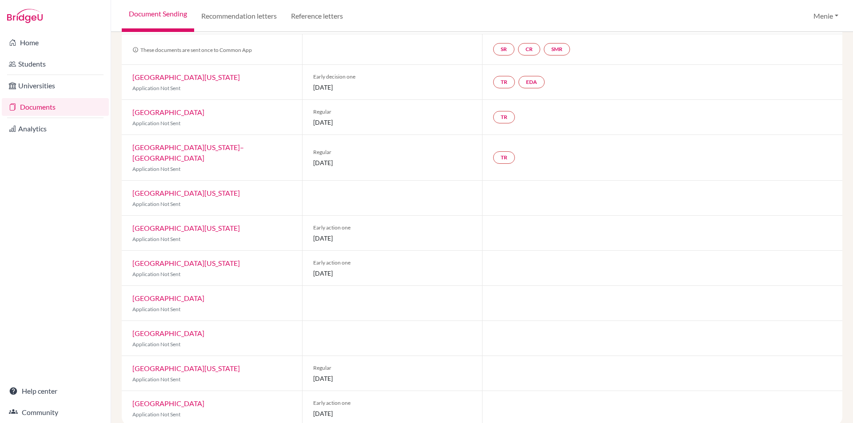
scroll to position [88, 0]
click at [39, 105] on link "Documents" at bounding box center [55, 107] width 107 height 18
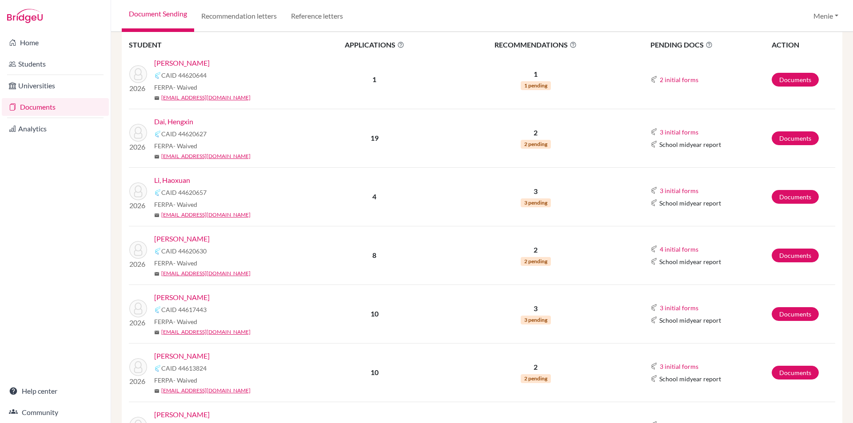
scroll to position [267, 0]
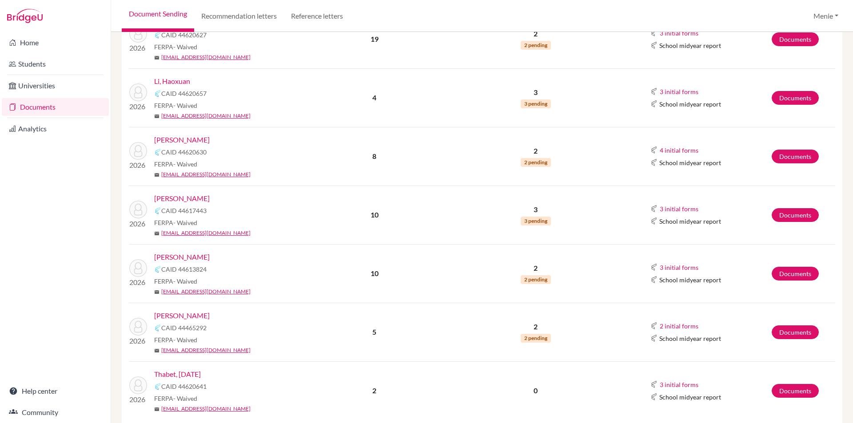
click at [186, 316] on link "[PERSON_NAME]" at bounding box center [182, 316] width 56 height 11
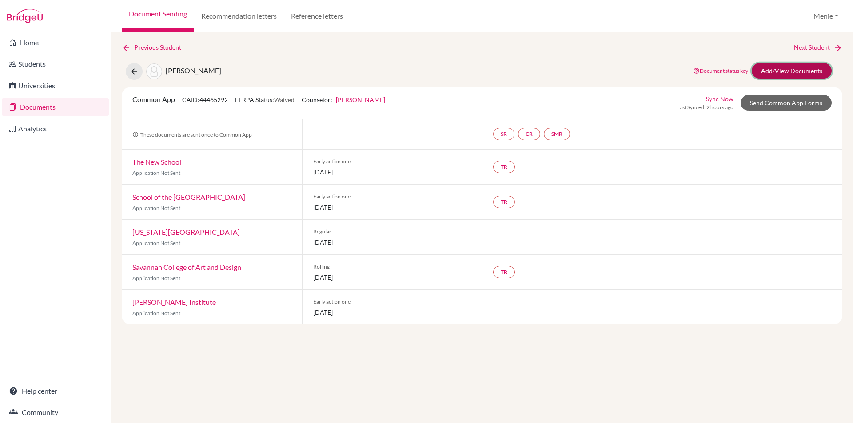
click at [781, 72] on link "Add/View Documents" at bounding box center [792, 71] width 80 height 16
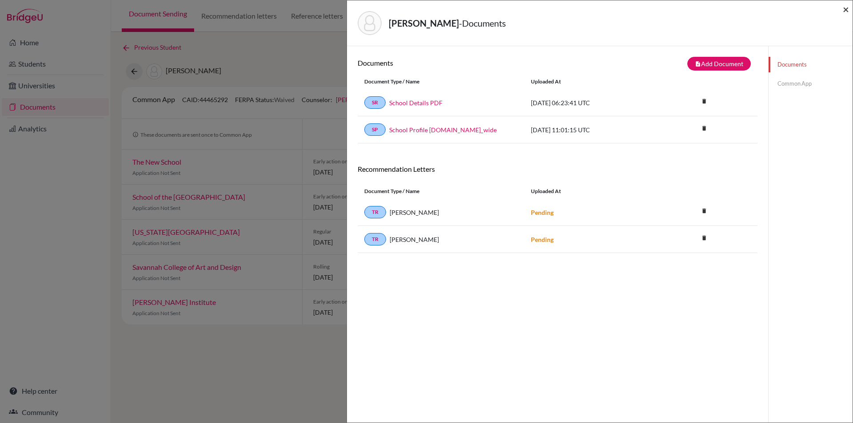
drag, startPoint x: 845, startPoint y: 12, endPoint x: 729, endPoint y: 41, distance: 120.1
click at [845, 10] on span "×" at bounding box center [846, 9] width 6 height 13
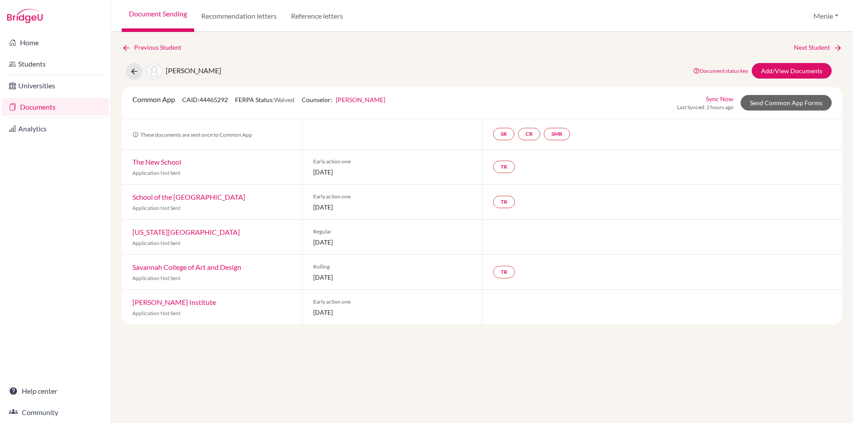
click at [154, 160] on link "The New School" at bounding box center [156, 162] width 49 height 8
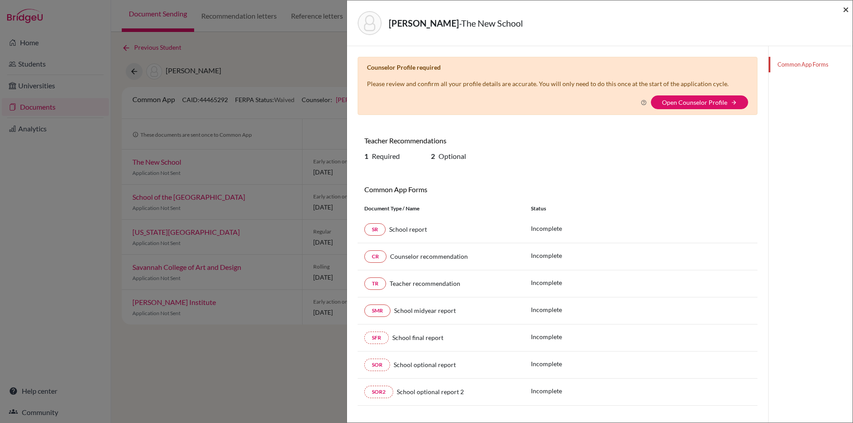
click at [846, 9] on span "×" at bounding box center [846, 9] width 6 height 13
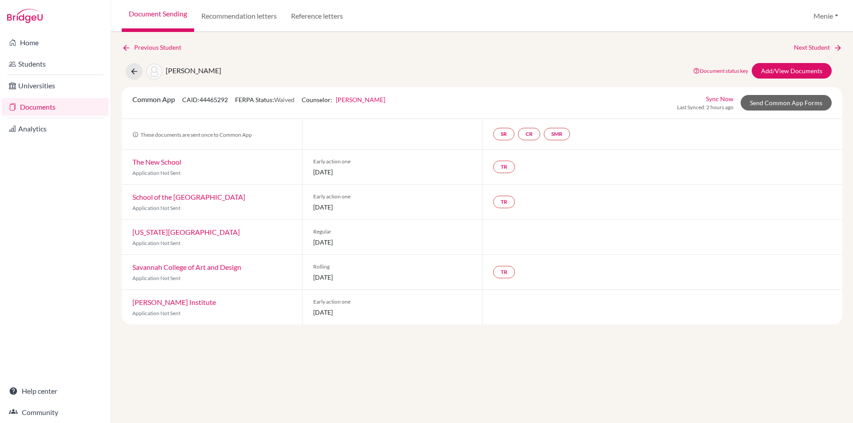
click at [219, 197] on link "School of the [GEOGRAPHIC_DATA]" at bounding box center [188, 197] width 113 height 8
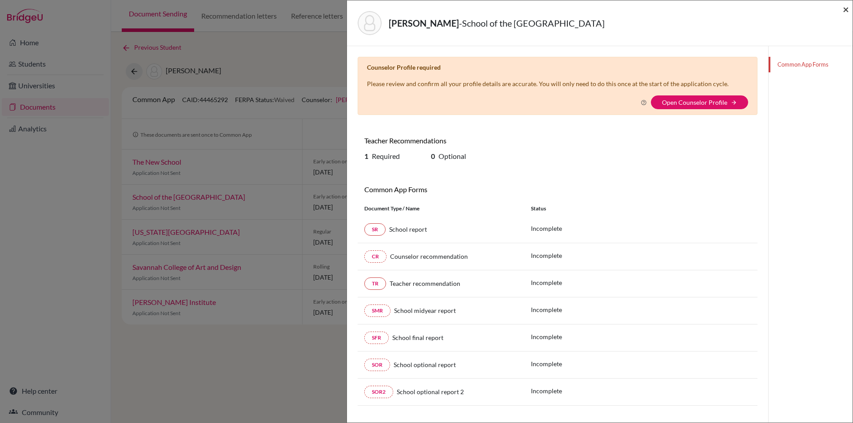
click at [847, 6] on span "×" at bounding box center [846, 9] width 6 height 13
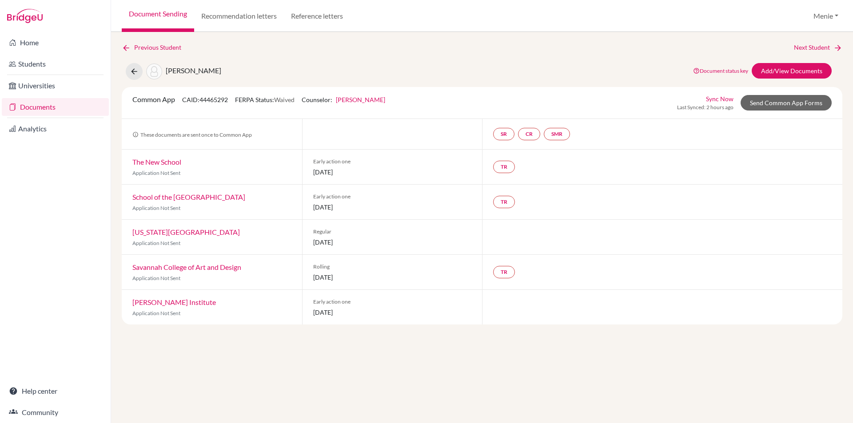
click at [215, 230] on link "Rhode Island School of Design" at bounding box center [186, 232] width 108 height 8
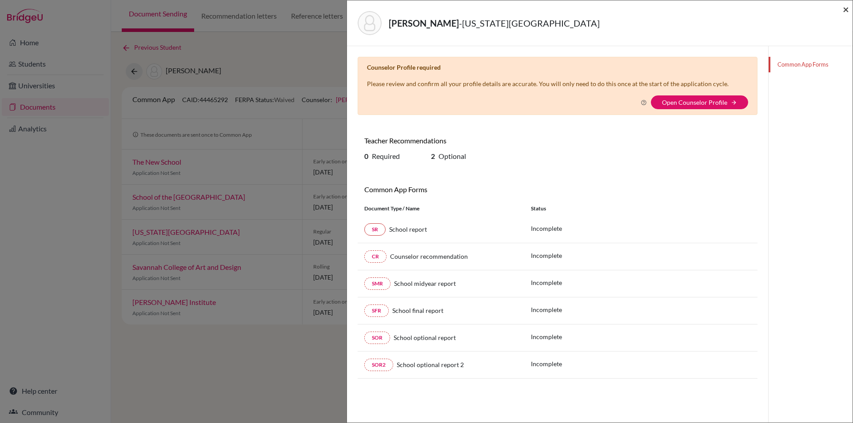
click at [846, 7] on span "×" at bounding box center [846, 9] width 6 height 13
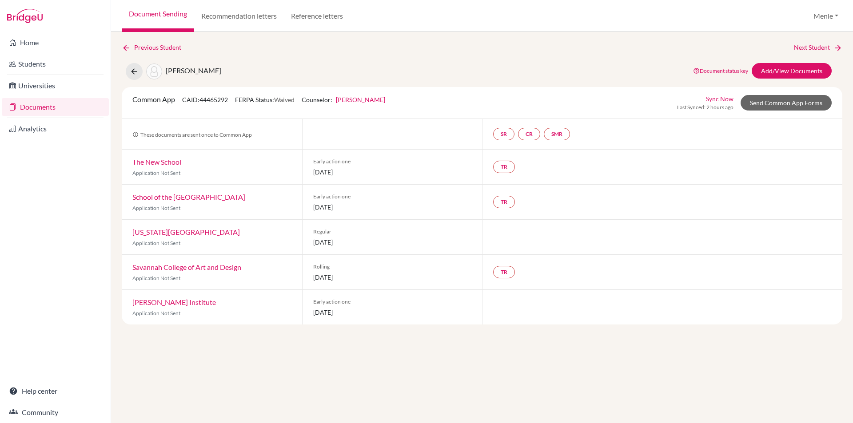
click at [224, 269] on link "Savannah College of Art and Design" at bounding box center [186, 267] width 109 height 8
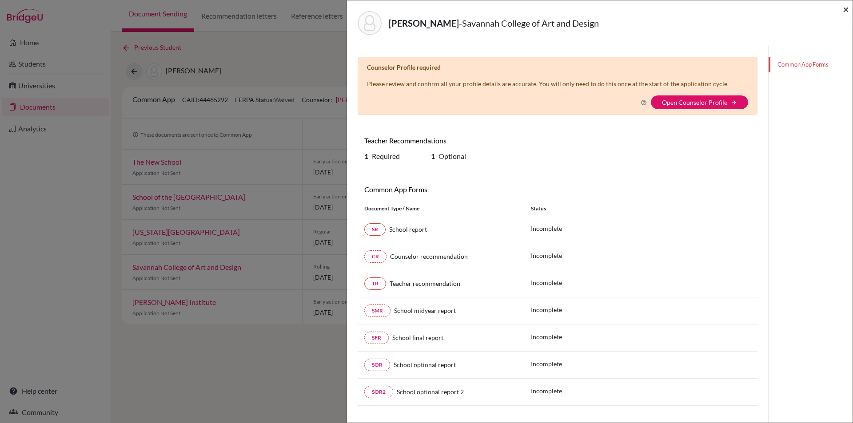
click at [846, 10] on span "×" at bounding box center [846, 9] width 6 height 13
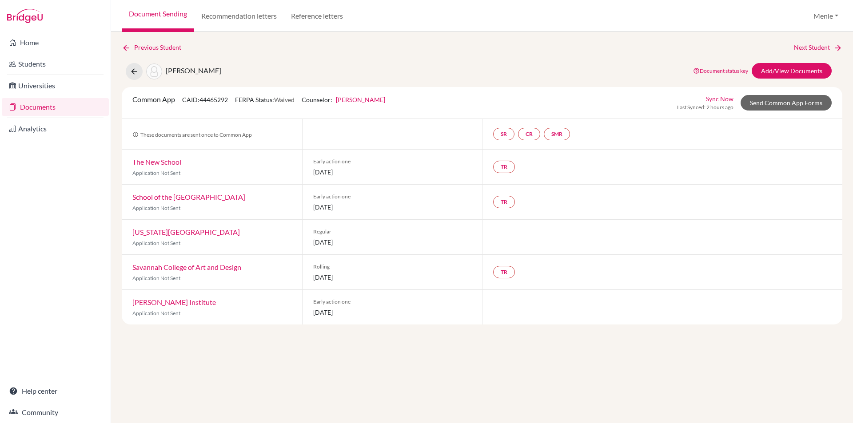
click at [155, 300] on link "Pratt Institute" at bounding box center [174, 302] width 84 height 8
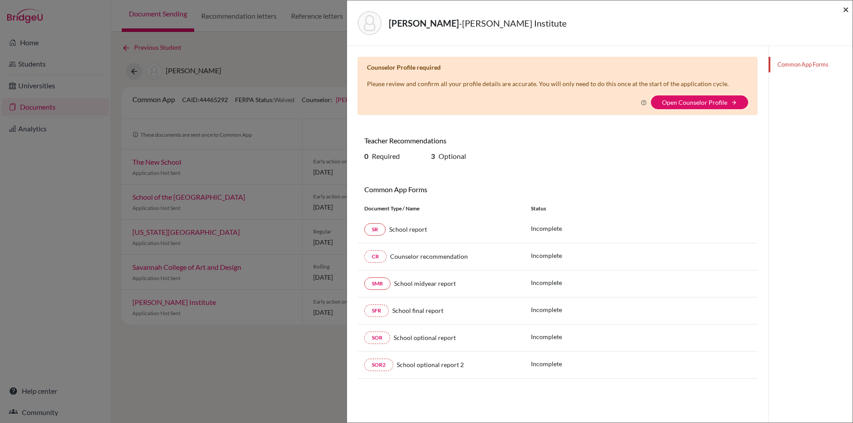
click at [844, 8] on span "×" at bounding box center [846, 9] width 6 height 13
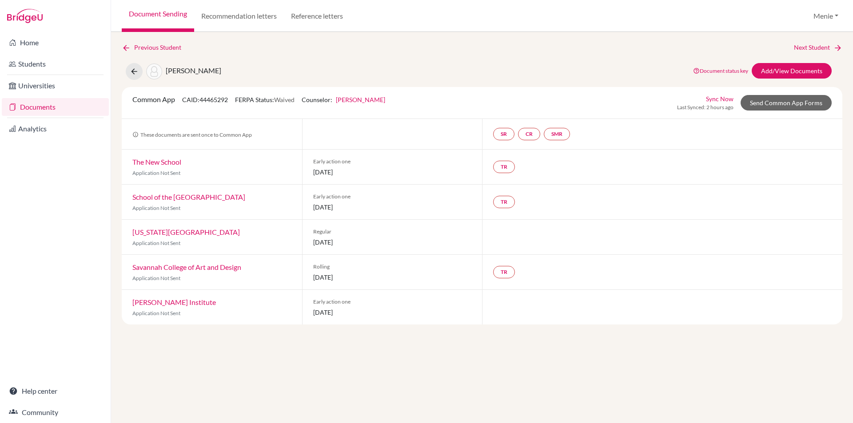
click at [52, 108] on link "Documents" at bounding box center [55, 107] width 107 height 18
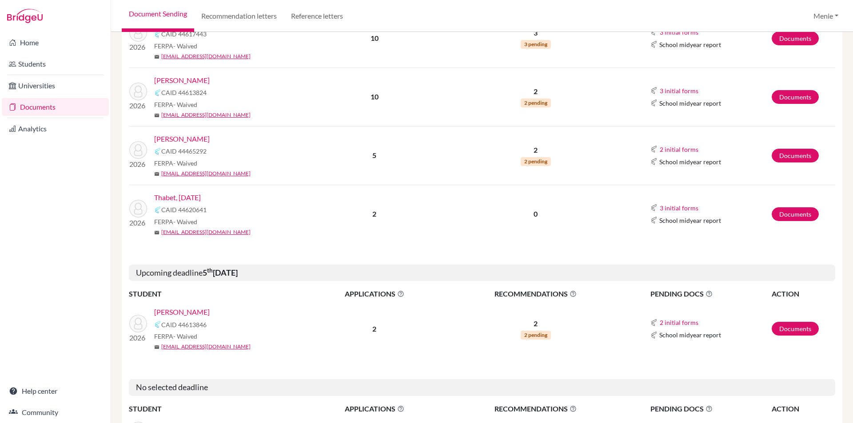
scroll to position [444, 0]
click at [186, 197] on link "Thabet, Karma" at bounding box center [177, 197] width 47 height 11
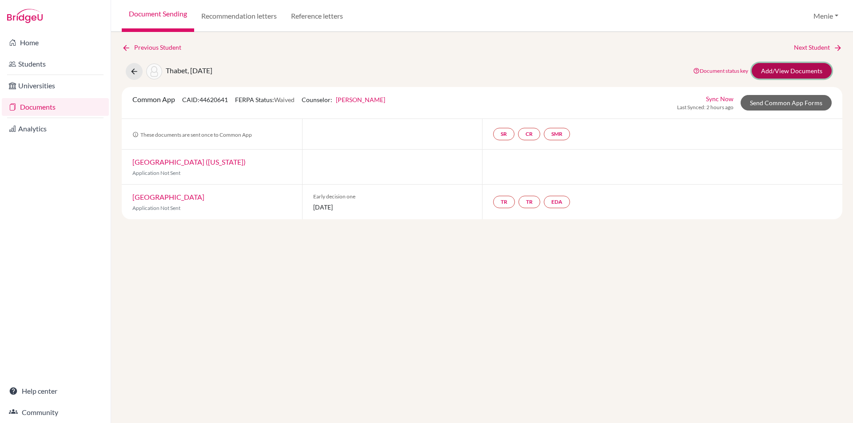
click at [798, 68] on link "Add/View Documents" at bounding box center [792, 71] width 80 height 16
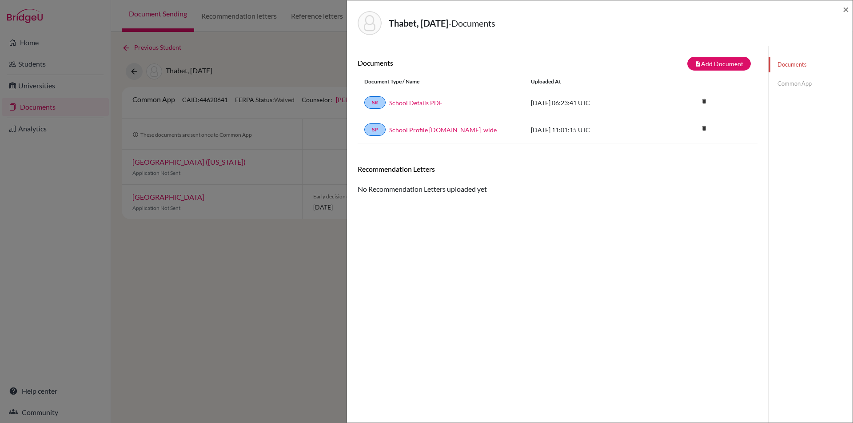
click at [849, 8] on div "Thabet, [DATE] - Documents ×" at bounding box center [600, 23] width 506 height 46
click at [843, 9] on span "×" at bounding box center [846, 9] width 6 height 13
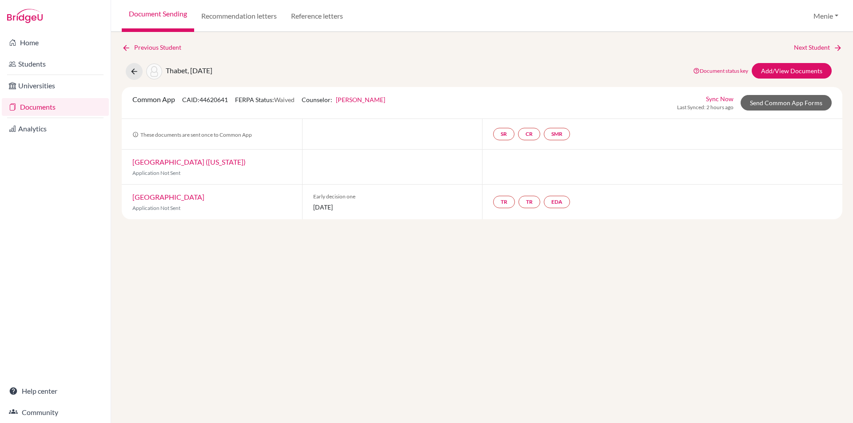
click at [36, 106] on link "Documents" at bounding box center [55, 107] width 107 height 18
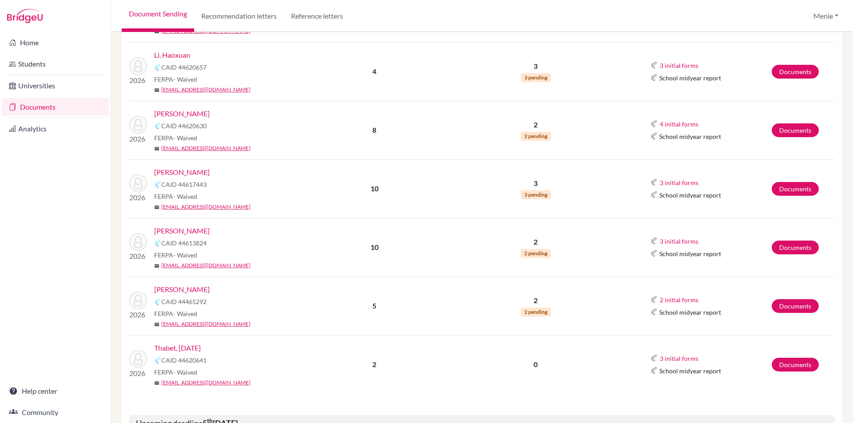
scroll to position [400, 0]
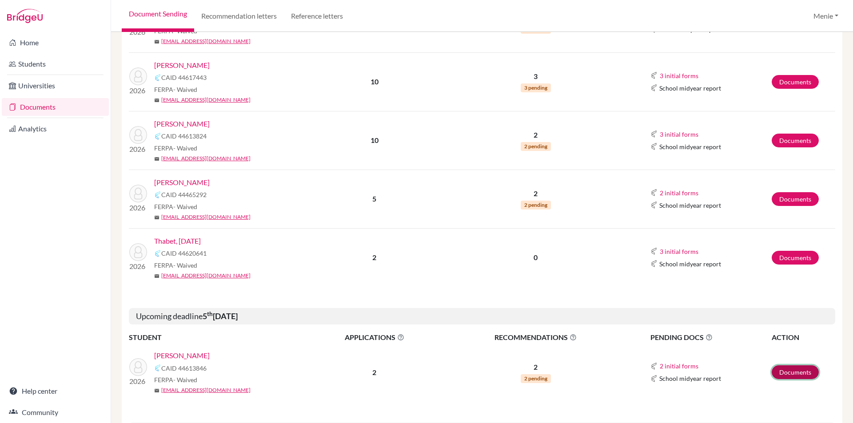
click at [792, 375] on link "Documents" at bounding box center [795, 373] width 47 height 14
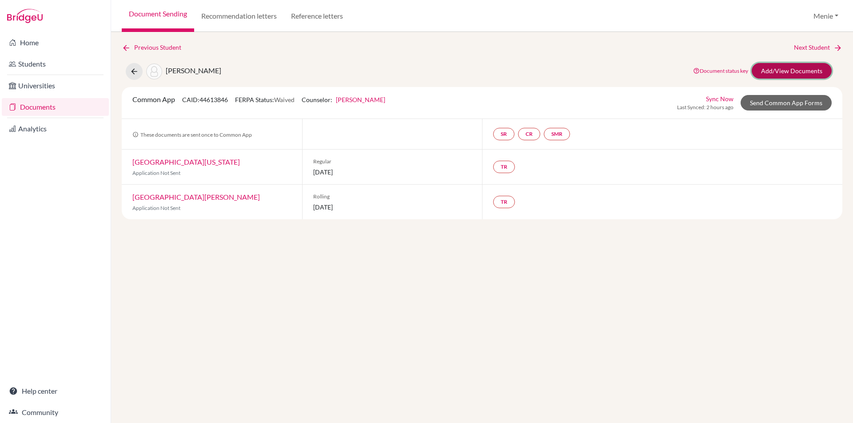
click at [792, 67] on link "Add/View Documents" at bounding box center [792, 71] width 80 height 16
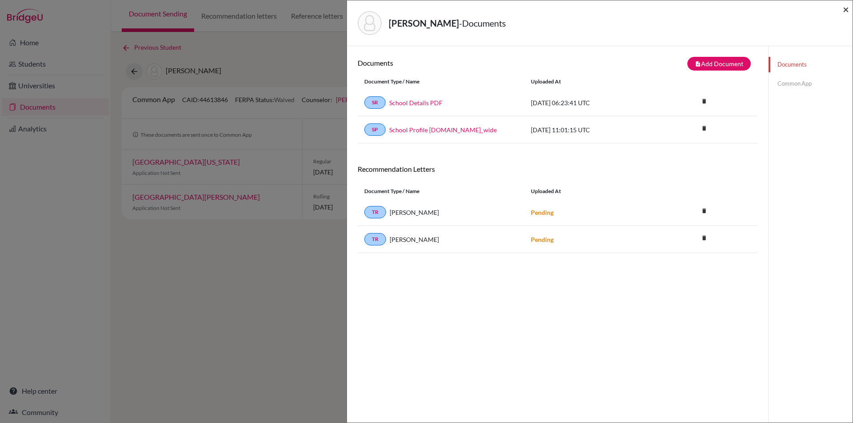
click at [846, 8] on span "×" at bounding box center [846, 9] width 6 height 13
click at [845, 9] on span "×" at bounding box center [846, 9] width 6 height 13
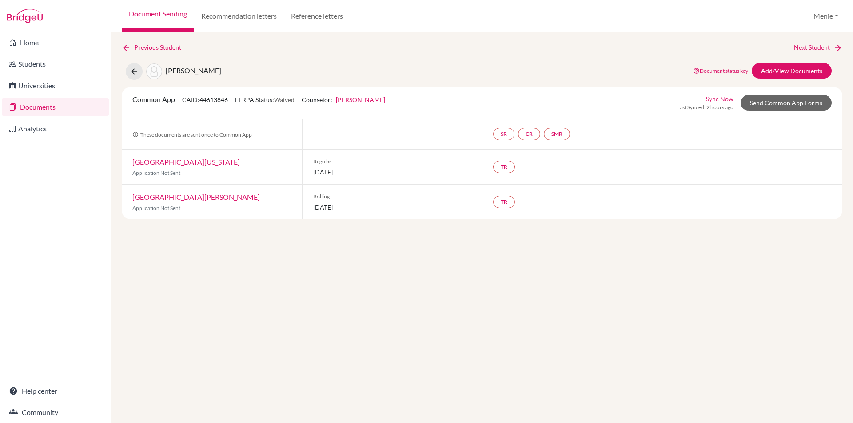
click at [35, 107] on link "Documents" at bounding box center [55, 107] width 107 height 18
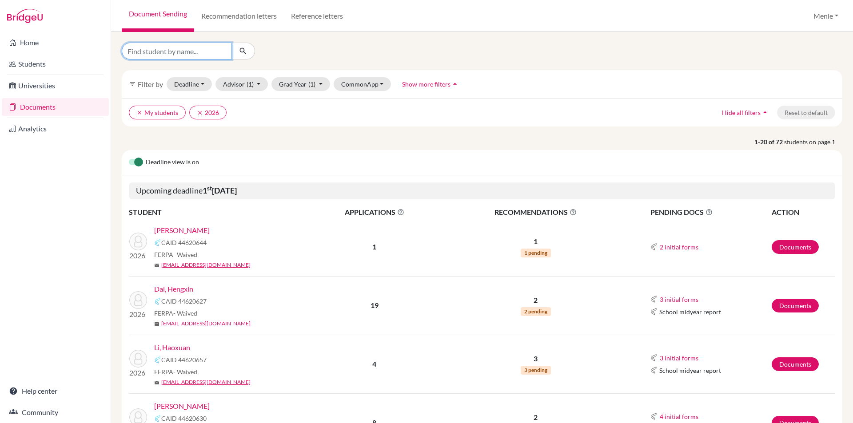
click at [193, 55] on input "Find student by name..." at bounding box center [177, 51] width 110 height 17
type input "[PERSON_NAME]"
click at [237, 51] on button "submit" at bounding box center [243, 51] width 24 height 17
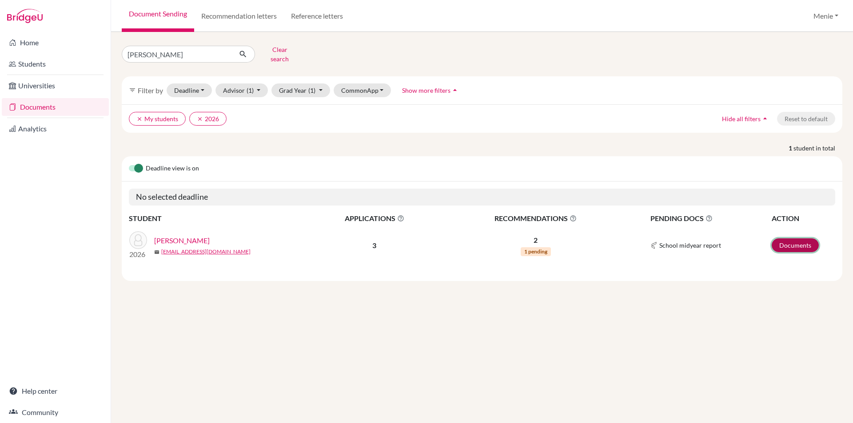
click at [783, 239] on link "Documents" at bounding box center [795, 246] width 47 height 14
drag, startPoint x: 169, startPoint y: 49, endPoint x: 0, endPoint y: 71, distance: 170.2
click at [0, 56] on div "Home Students Universities Documents Analytics Help center Community Document S…" at bounding box center [426, 211] width 853 height 423
type input "Can"
click button "submit" at bounding box center [243, 54] width 24 height 17
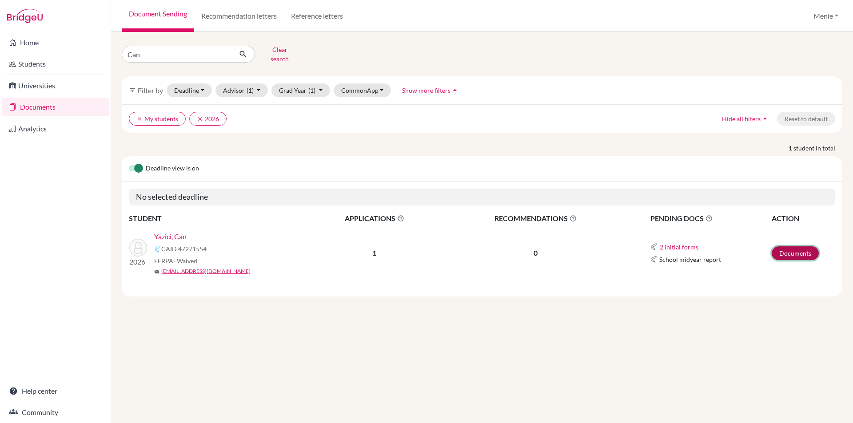
click at [797, 247] on link "Documents" at bounding box center [795, 254] width 47 height 14
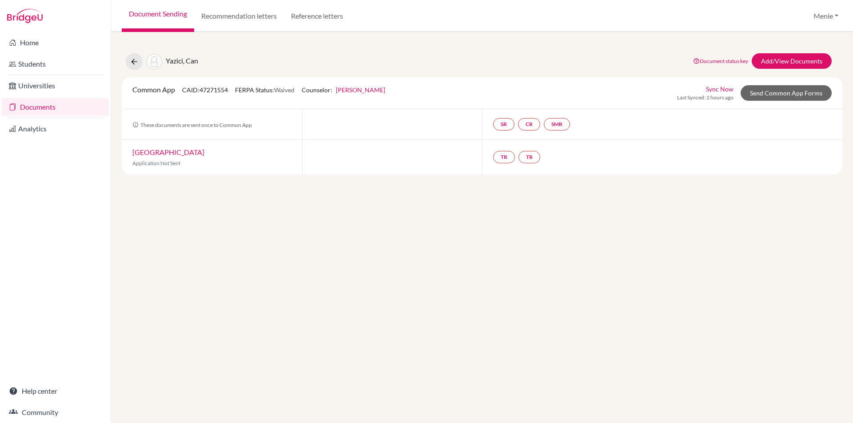
click at [50, 105] on link "Documents" at bounding box center [55, 107] width 107 height 18
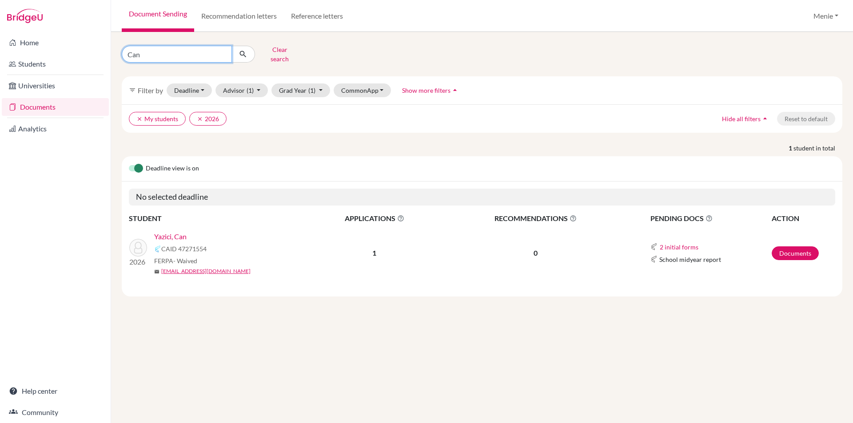
drag, startPoint x: 163, startPoint y: 54, endPoint x: 0, endPoint y: 41, distance: 163.5
click at [0, 41] on div "Home Students Universities Documents Analytics Help center Community Document S…" at bounding box center [426, 211] width 853 height 423
type input "Lingshan"
click at [247, 49] on button "submit" at bounding box center [243, 54] width 24 height 17
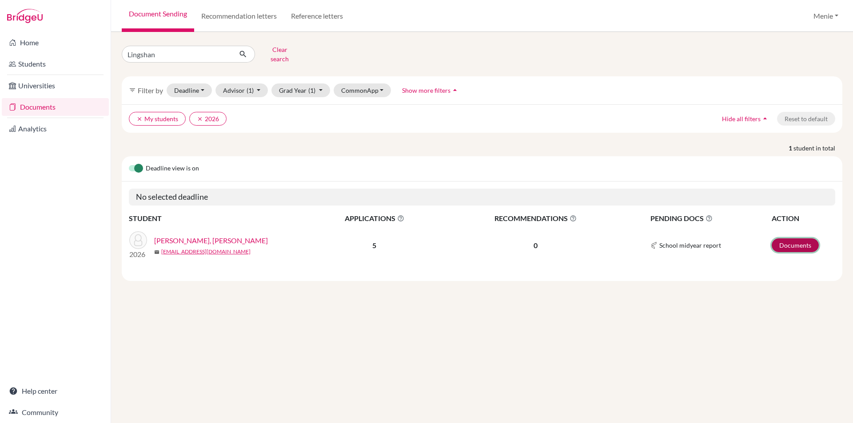
click at [792, 239] on link "Documents" at bounding box center [795, 246] width 47 height 14
click at [49, 109] on link "Documents" at bounding box center [55, 107] width 107 height 18
drag, startPoint x: 170, startPoint y: 46, endPoint x: 0, endPoint y: 34, distance: 170.6
click at [0, 37] on div "Home Students Universities Documents Analytics Help center Community Document S…" at bounding box center [426, 211] width 853 height 423
type input "Gyan"
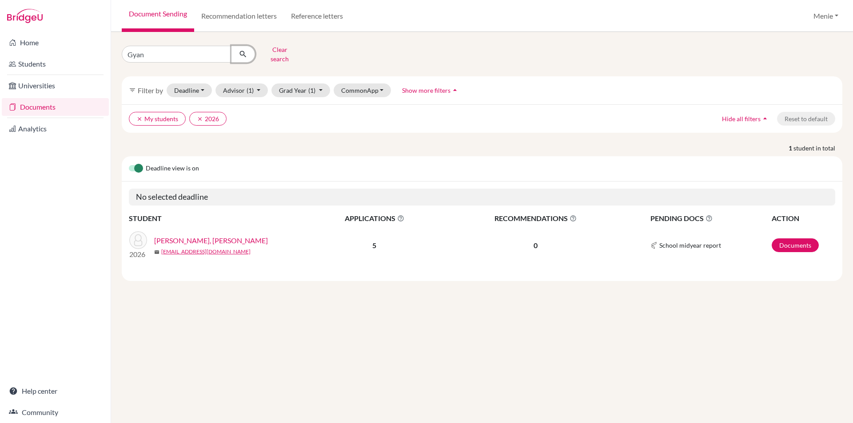
click at [247, 56] on button "submit" at bounding box center [243, 54] width 24 height 17
click at [791, 241] on link "Documents" at bounding box center [795, 246] width 47 height 14
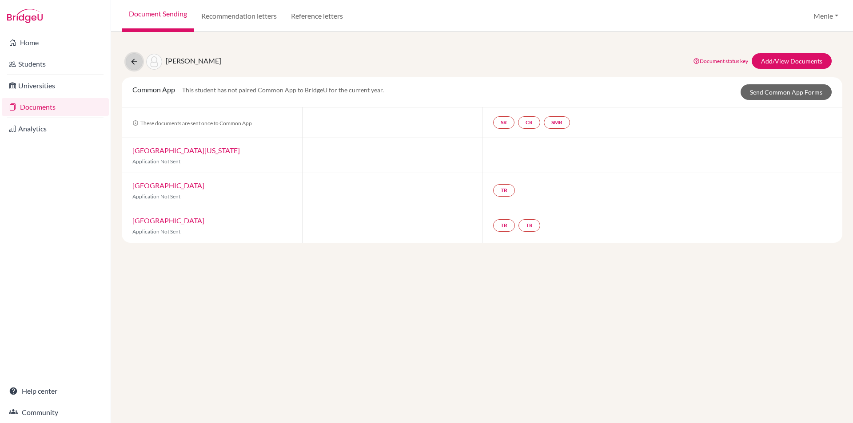
click at [132, 62] on icon at bounding box center [134, 61] width 9 height 9
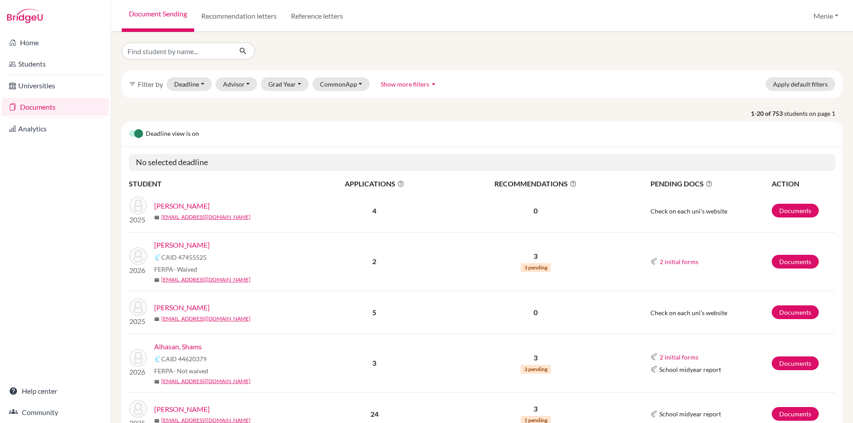
click at [47, 107] on link "Documents" at bounding box center [55, 107] width 107 height 18
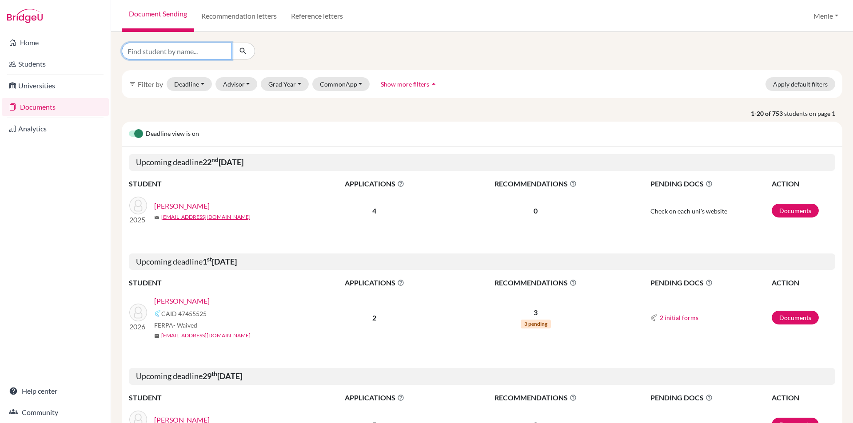
click at [149, 53] on input "Find student by name..." at bounding box center [177, 51] width 110 height 17
type input "d"
type input "sarim"
click button "submit" at bounding box center [243, 51] width 24 height 17
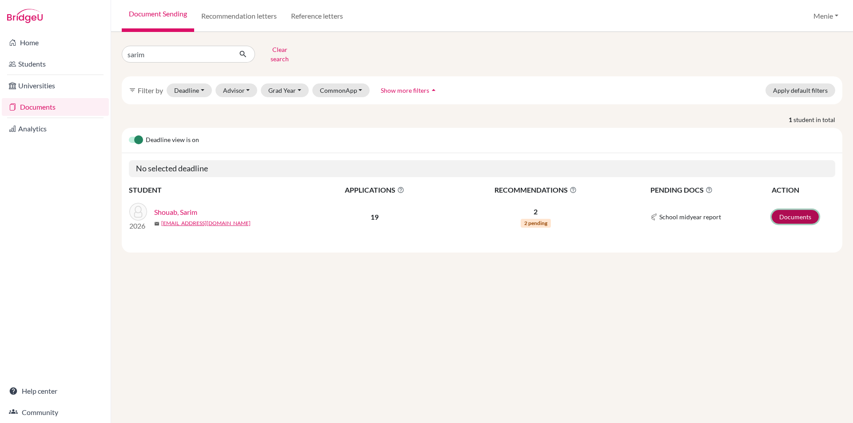
click at [792, 212] on link "Documents" at bounding box center [795, 217] width 47 height 14
drag, startPoint x: 156, startPoint y: 53, endPoint x: 0, endPoint y: 44, distance: 156.2
click at [0, 45] on div "Home Students Universities Documents Analytics Help center Community Document S…" at bounding box center [426, 211] width 853 height 423
type input "afifi"
click button "submit" at bounding box center [243, 54] width 24 height 17
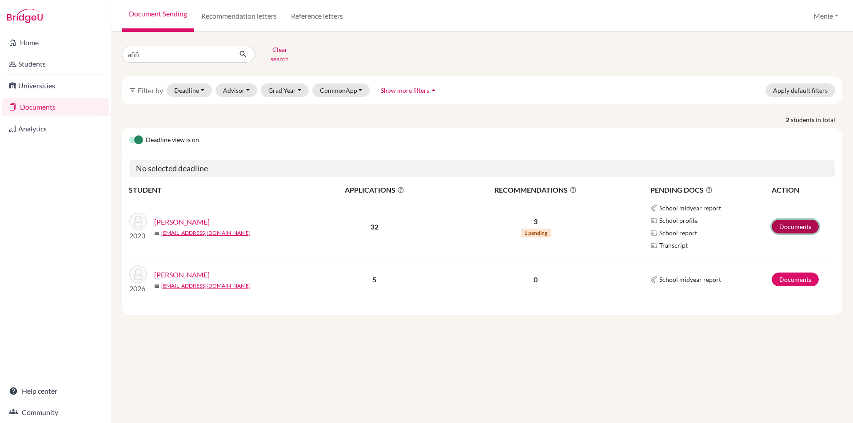
click at [791, 222] on link "Documents" at bounding box center [795, 227] width 47 height 14
click at [187, 270] on link "Afifi, Adam" at bounding box center [182, 275] width 56 height 11
click at [802, 276] on link "Documents" at bounding box center [795, 280] width 47 height 14
drag, startPoint x: 155, startPoint y: 54, endPoint x: 0, endPoint y: 47, distance: 154.8
click at [0, 46] on div "Home Students Universities Documents Analytics Help center Community Document S…" at bounding box center [426, 211] width 853 height 423
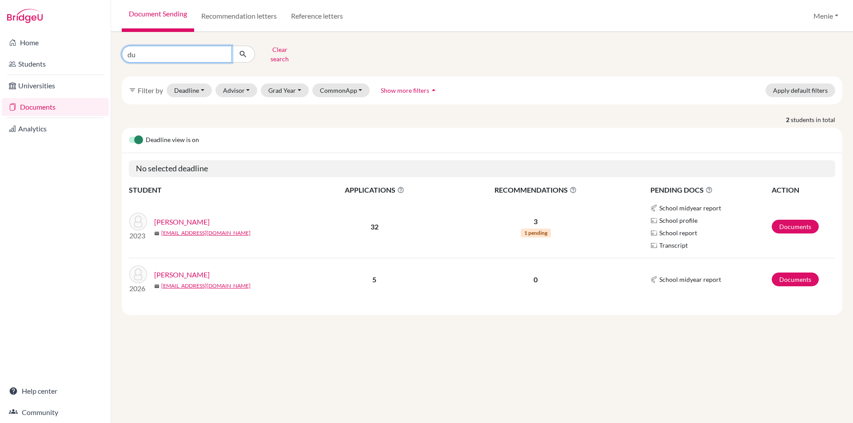
type input "d"
type input "udi"
click at [244, 52] on icon "submit" at bounding box center [243, 54] width 9 height 9
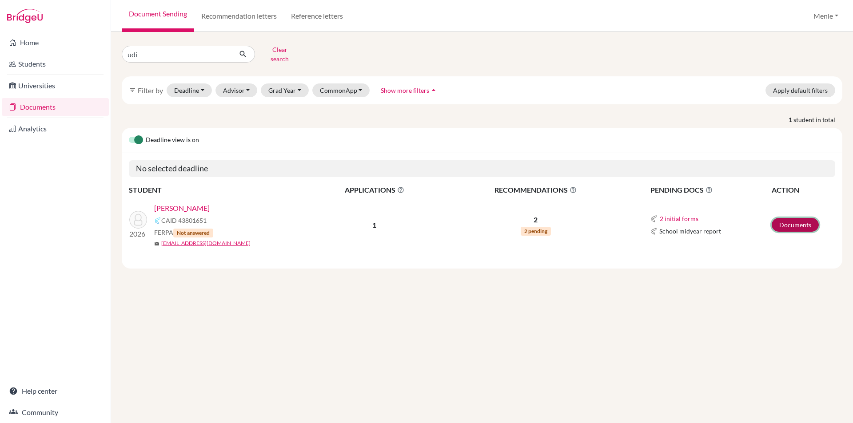
click at [790, 218] on link "Documents" at bounding box center [795, 225] width 47 height 14
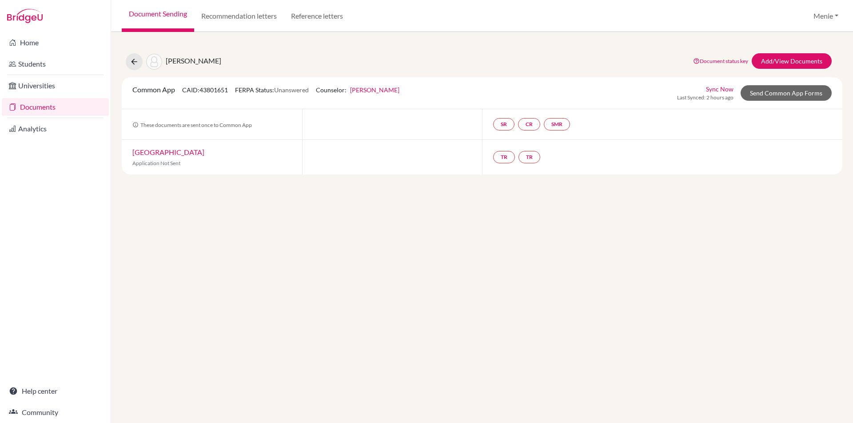
click at [549, 267] on div "[PERSON_NAME][GEOGRAPHIC_DATA] Document status key TR Requirement. Document not…" at bounding box center [482, 227] width 742 height 391
click at [31, 47] on link "Home" at bounding box center [55, 43] width 107 height 18
